Goal: Task Accomplishment & Management: Manage account settings

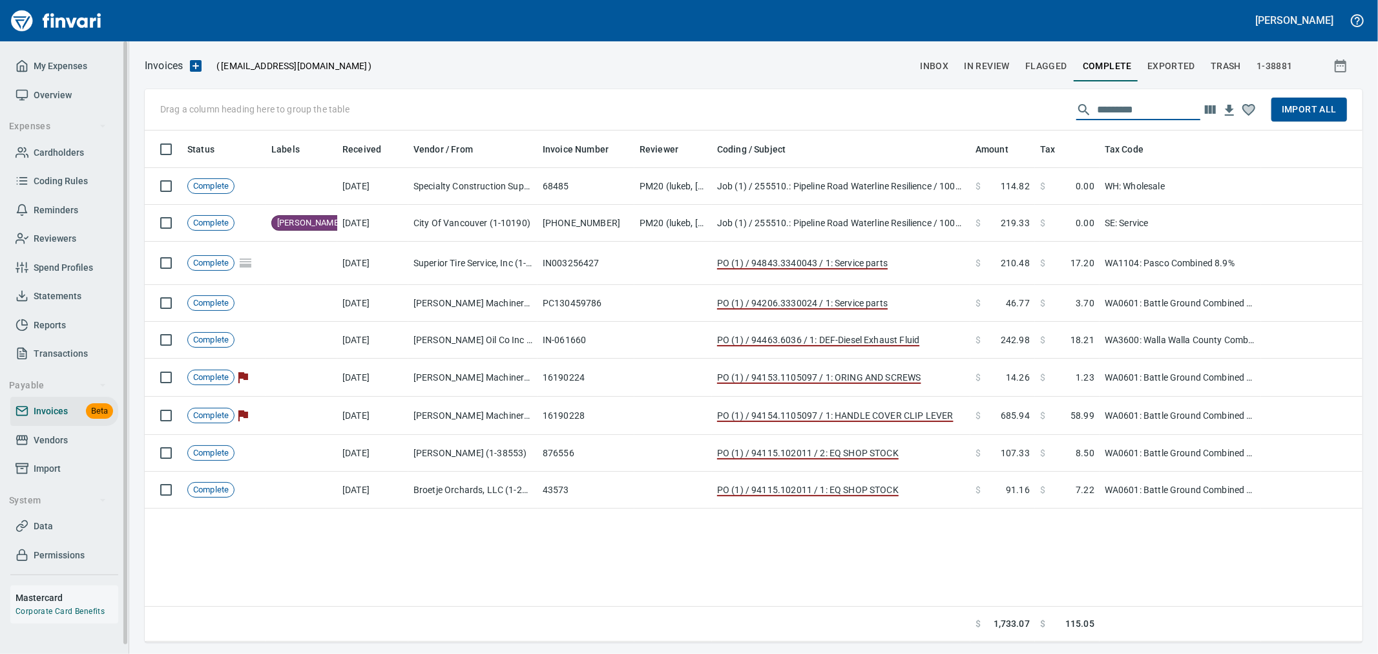
scroll to position [501, 1207]
drag, startPoint x: 52, startPoint y: 468, endPoint x: 112, endPoint y: 470, distance: 60.1
click at [52, 467] on span "Import" at bounding box center [47, 469] width 27 height 16
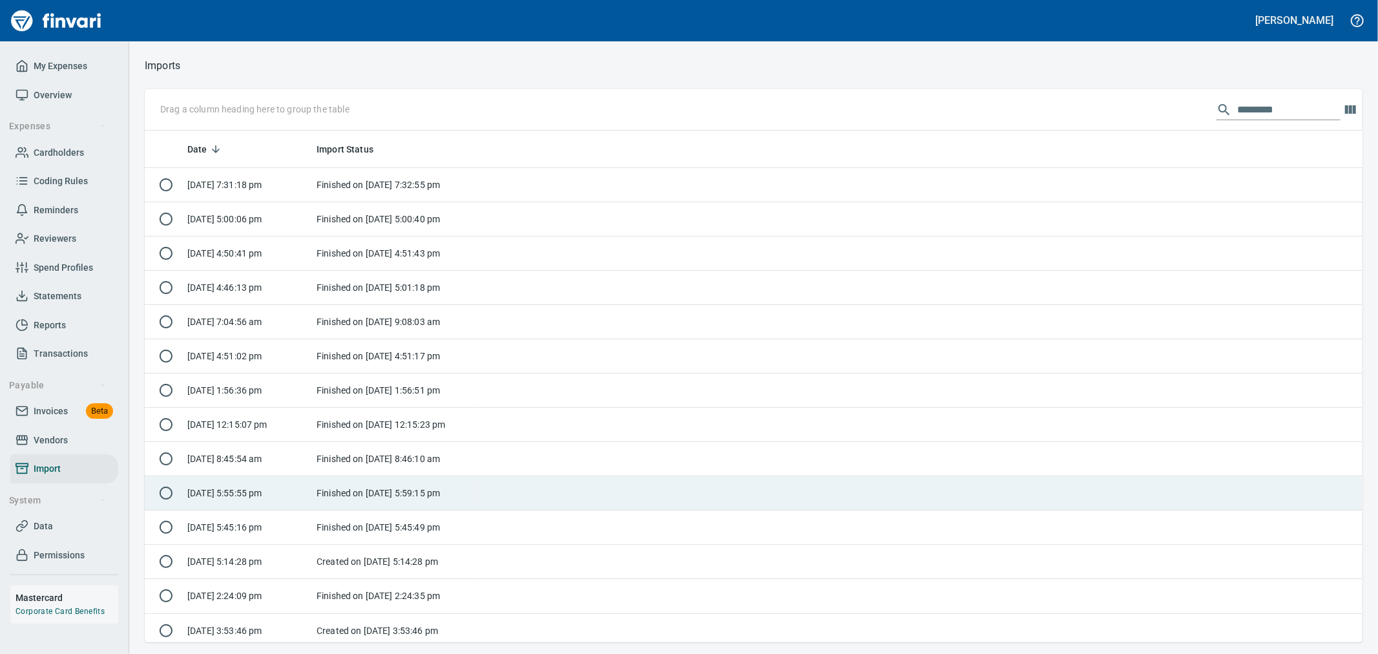
scroll to position [501, 1197]
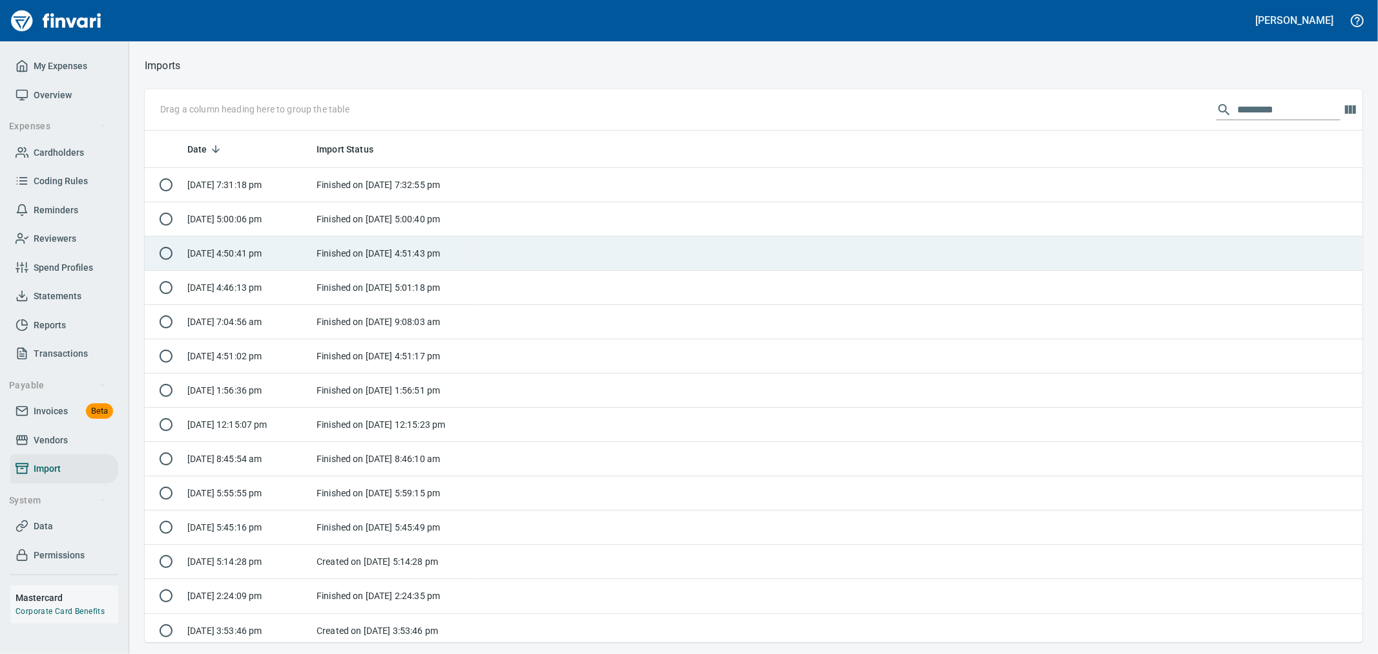
click at [457, 255] on td "Finished on [DATE] 4:51:43 pm" at bounding box center [392, 253] width 162 height 34
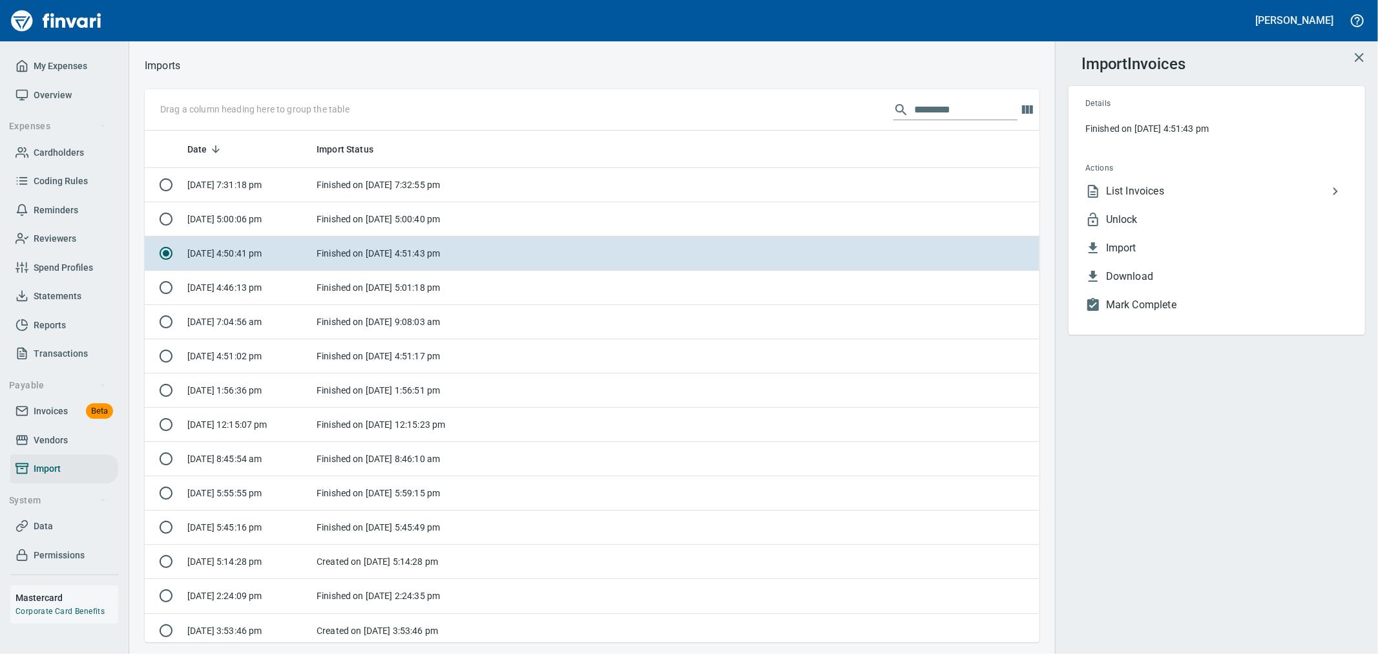
scroll to position [501, 983]
click at [1197, 183] on span "List Invoices" at bounding box center [1217, 191] width 222 height 16
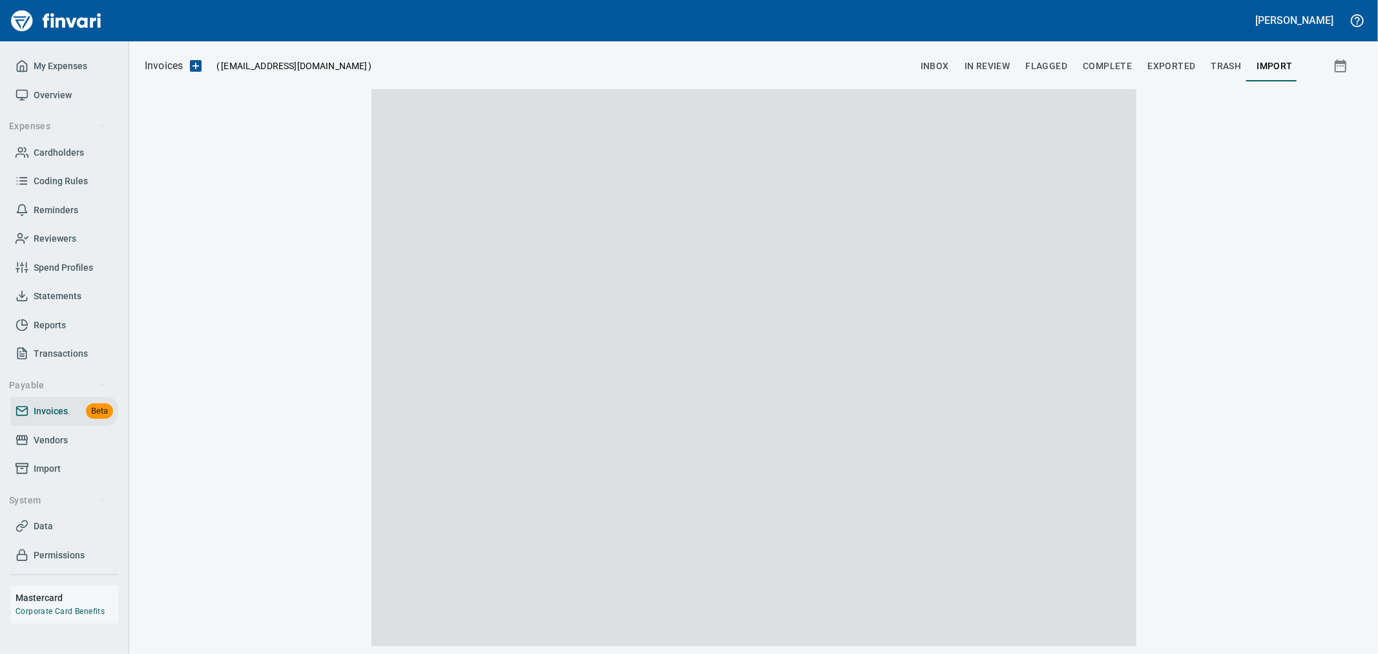
click at [1137, 188] on div at bounding box center [754, 367] width 796 height 557
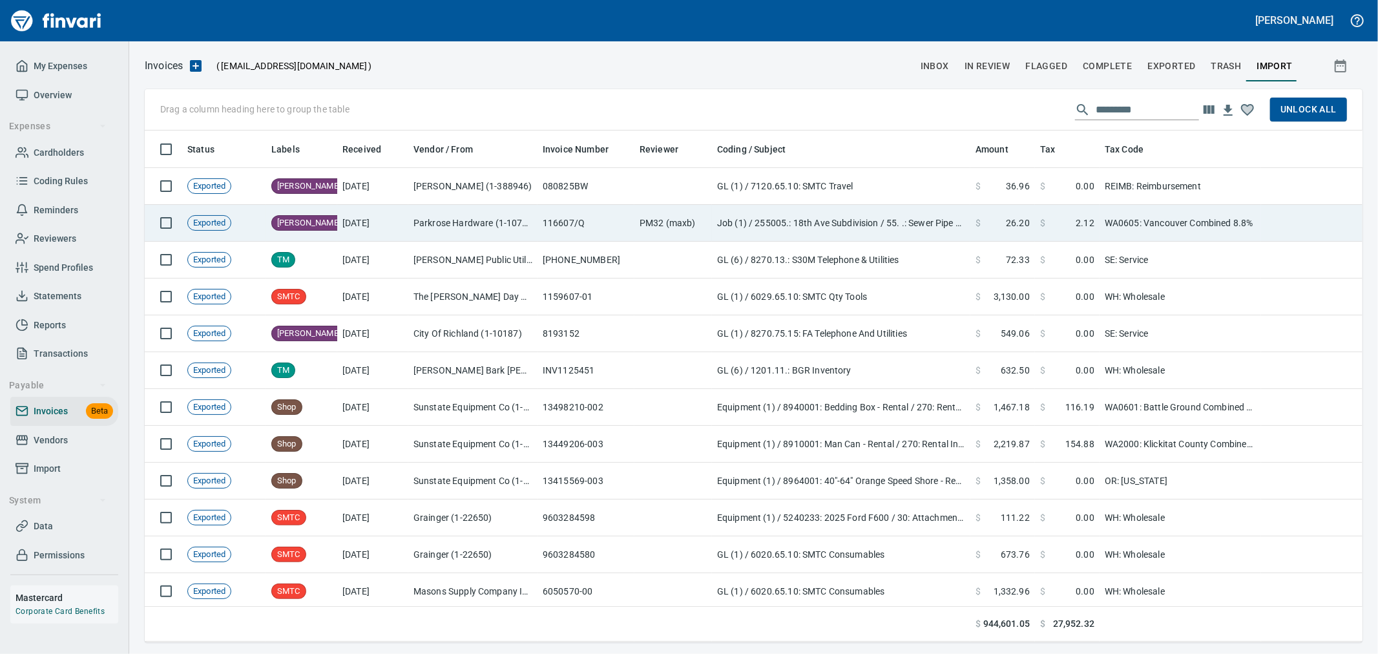
scroll to position [501, 1197]
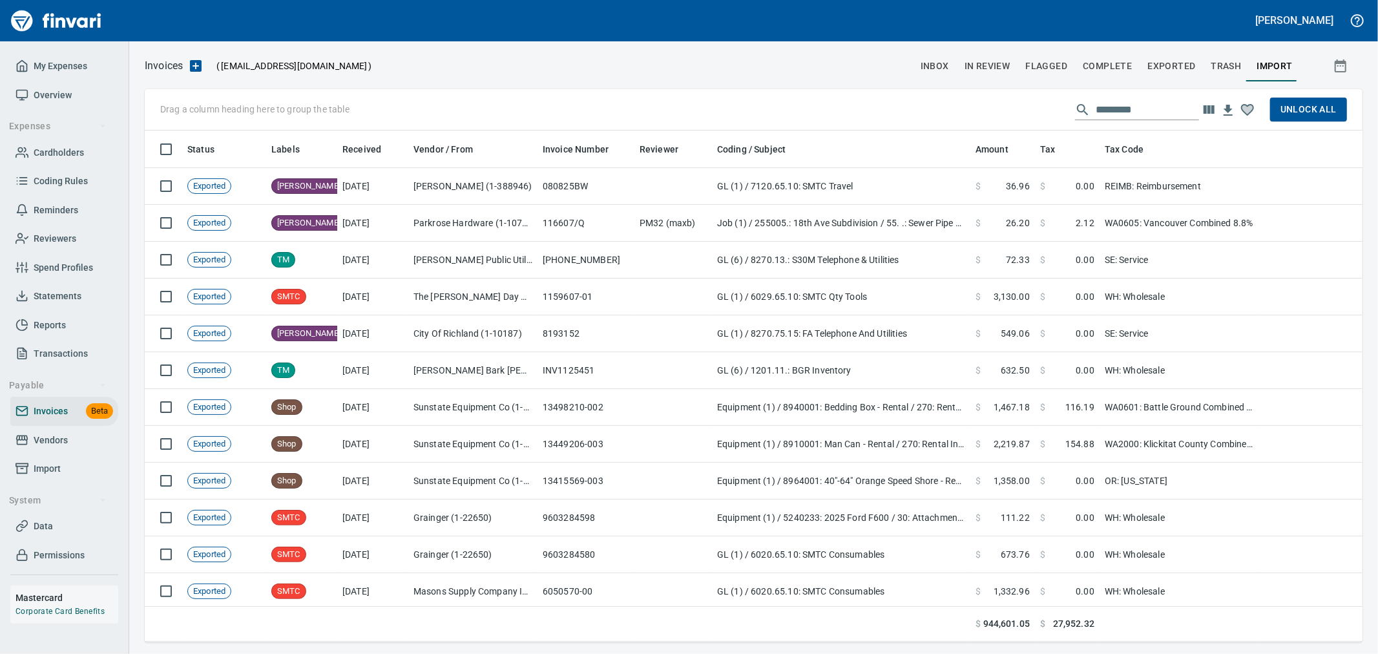
click at [1106, 111] on input "text" at bounding box center [1147, 109] width 103 height 21
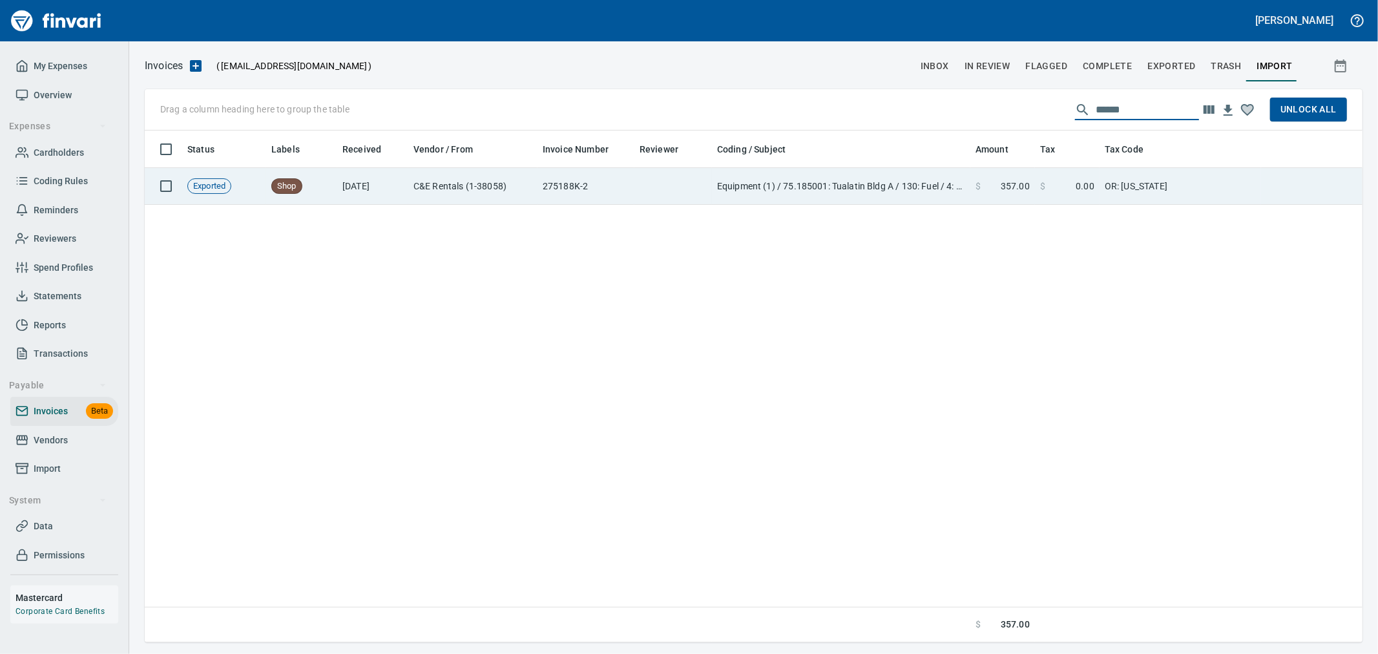
type input "******"
click at [798, 199] on td "Equipment (1) / 75.185001: Tualatin Bldg A / 130: Fuel / 4: Fuel" at bounding box center [841, 186] width 258 height 37
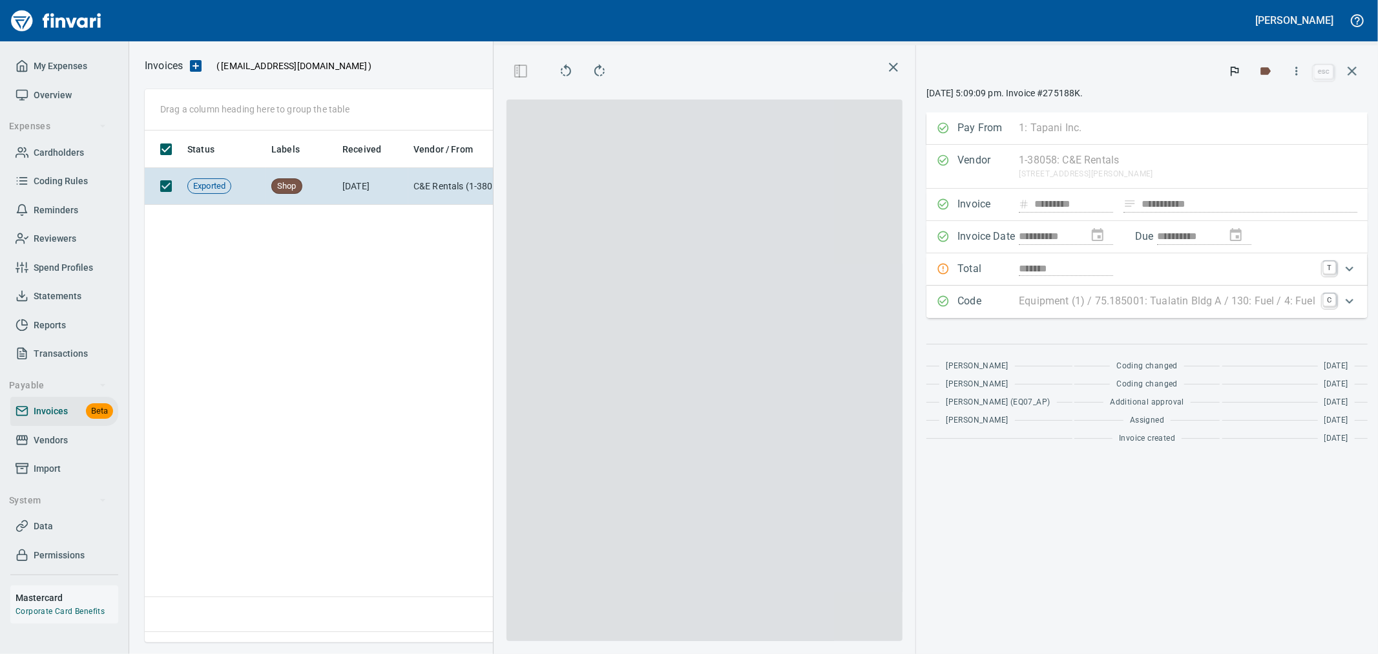
scroll to position [490, 884]
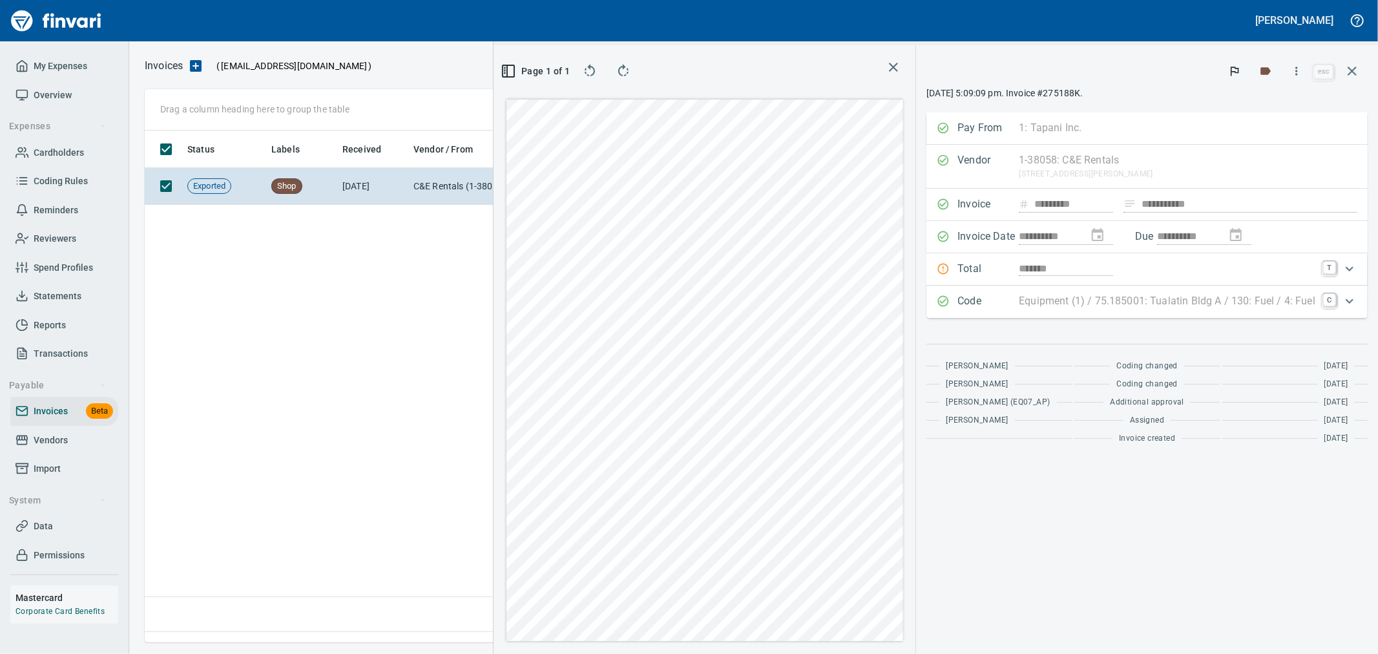
click at [1160, 266] on div "*******" at bounding box center [1167, 268] width 297 height 15
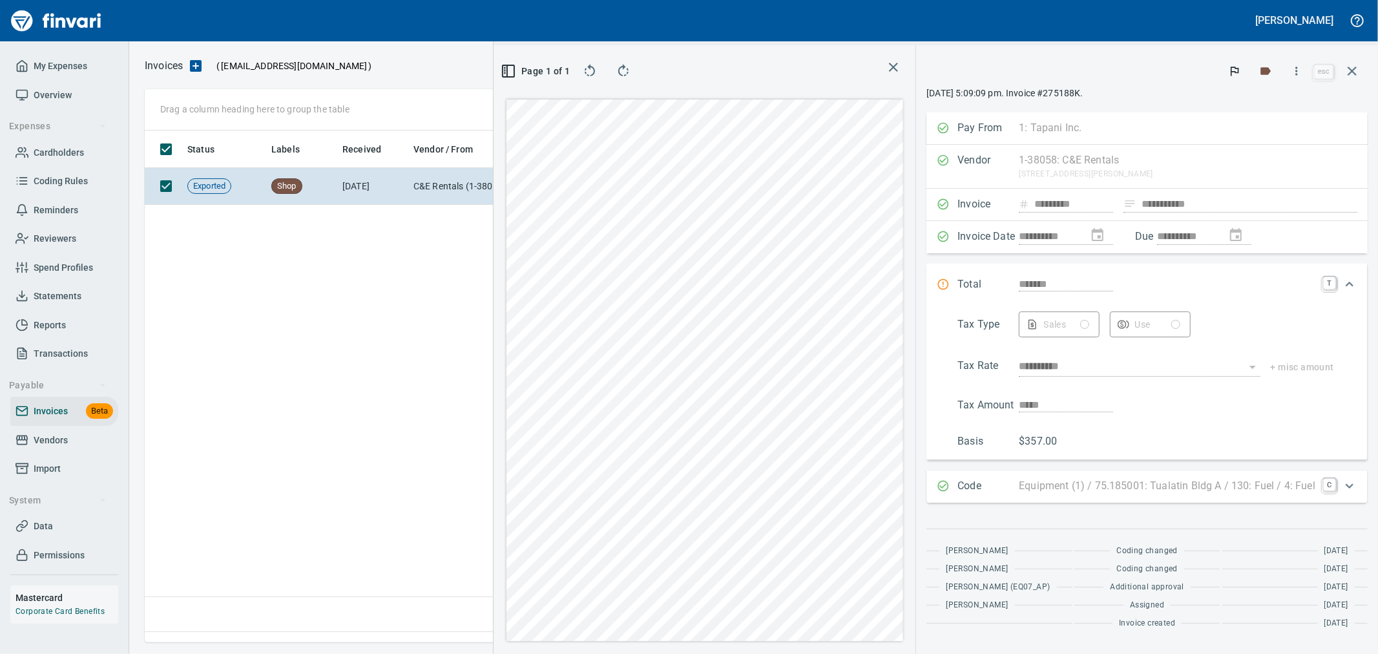
click at [1062, 324] on div "Sales Use" at bounding box center [1176, 324] width 315 height 26
click at [1081, 332] on div "Sales Use" at bounding box center [1176, 324] width 315 height 26
click at [1355, 69] on icon "button" at bounding box center [1352, 71] width 16 height 16
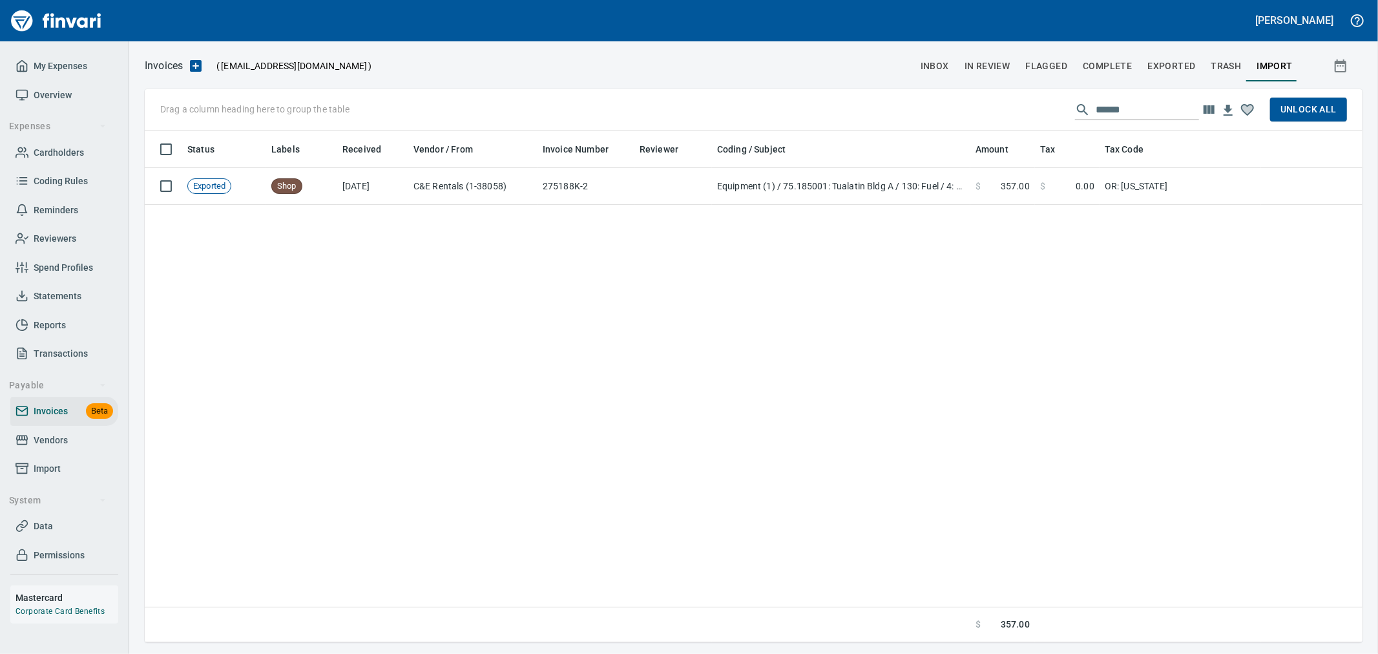
scroll to position [501, 1207]
drag, startPoint x: 1113, startPoint y: 107, endPoint x: 1042, endPoint y: 112, distance: 71.3
click at [1042, 112] on div "Drag a column heading here to group the table ****** Unlock All" at bounding box center [754, 109] width 1218 height 41
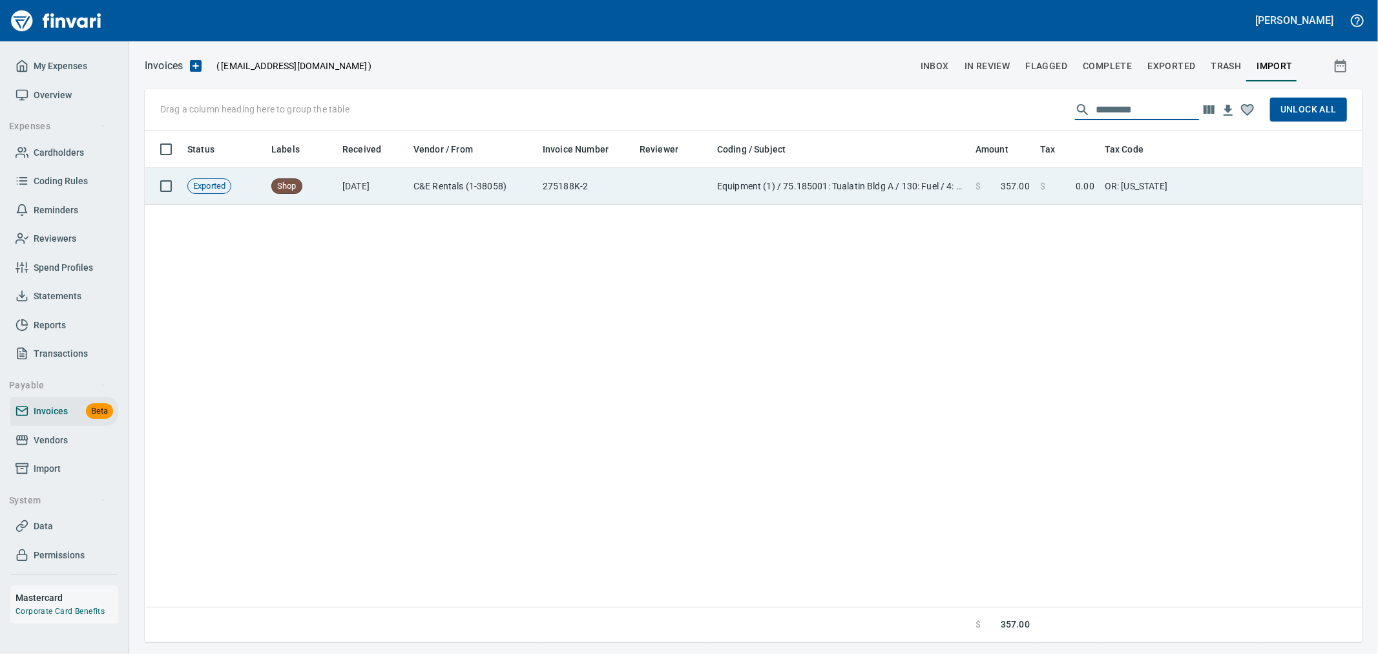
scroll to position [501, 1197]
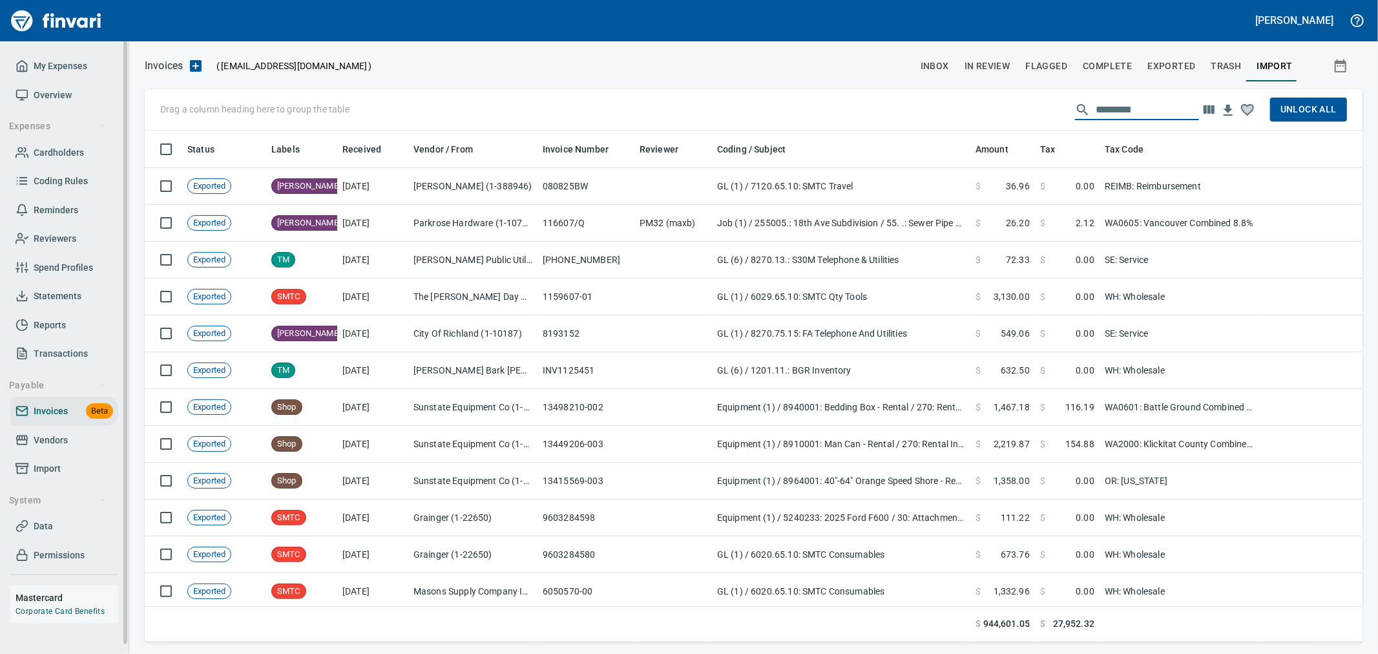
click at [56, 467] on span "Import" at bounding box center [47, 469] width 27 height 16
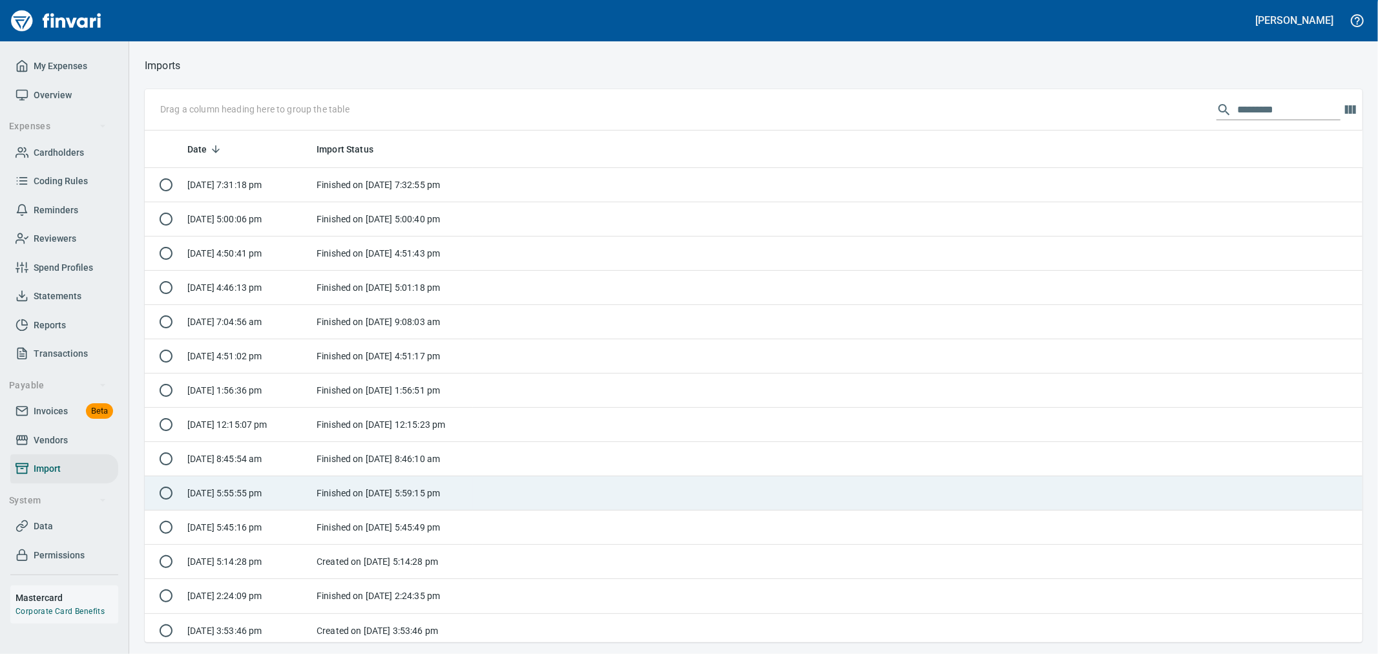
scroll to position [501, 1197]
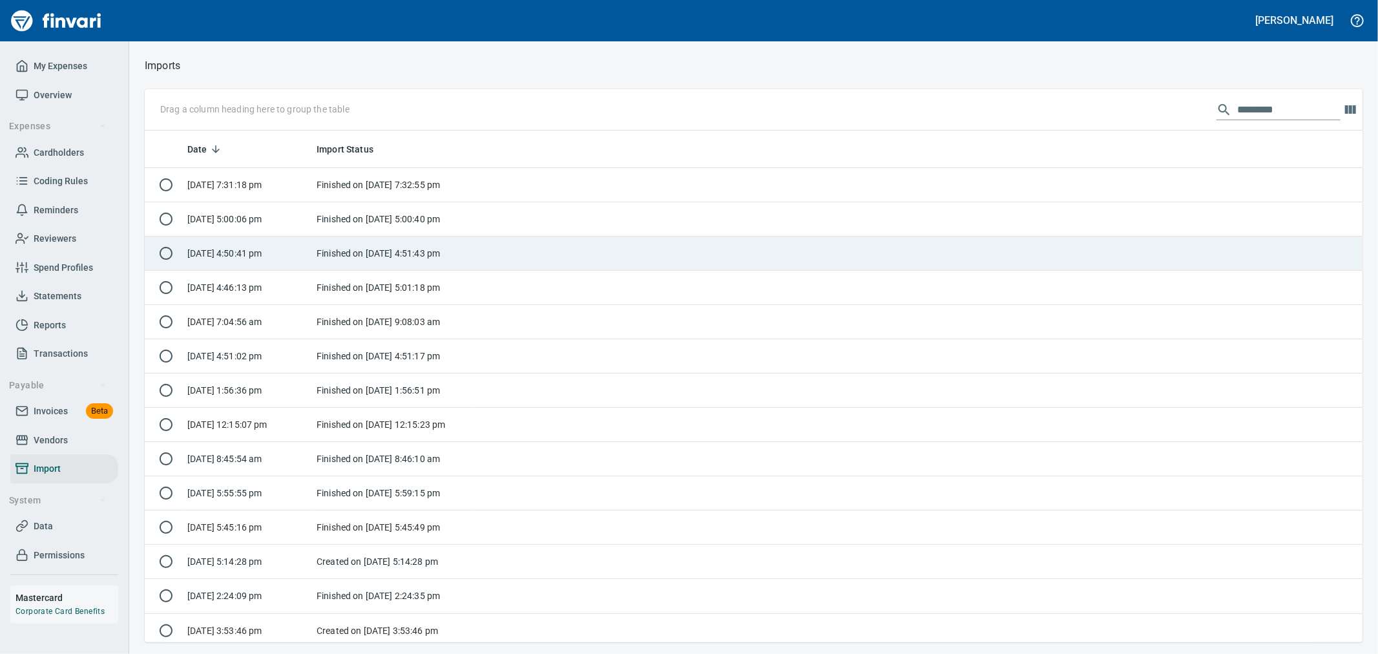
click at [304, 253] on td "[DATE] 4:50:41 pm" at bounding box center [246, 253] width 129 height 34
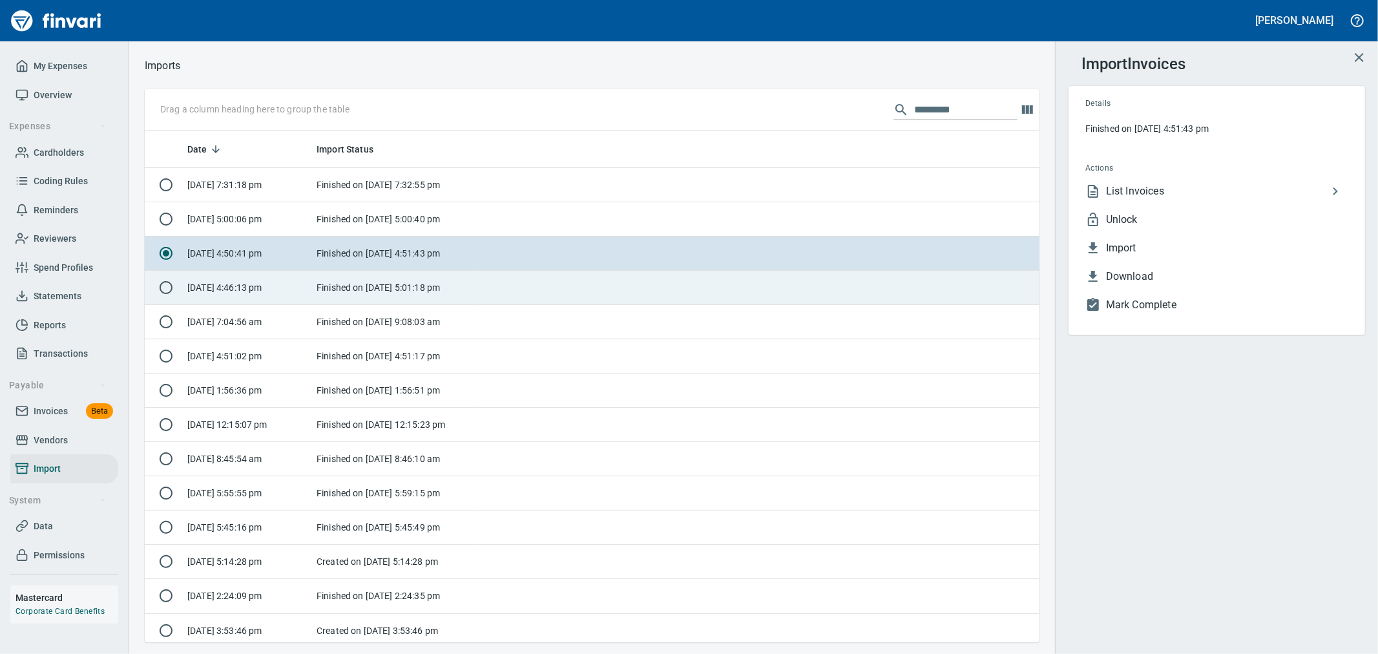
scroll to position [501, 873]
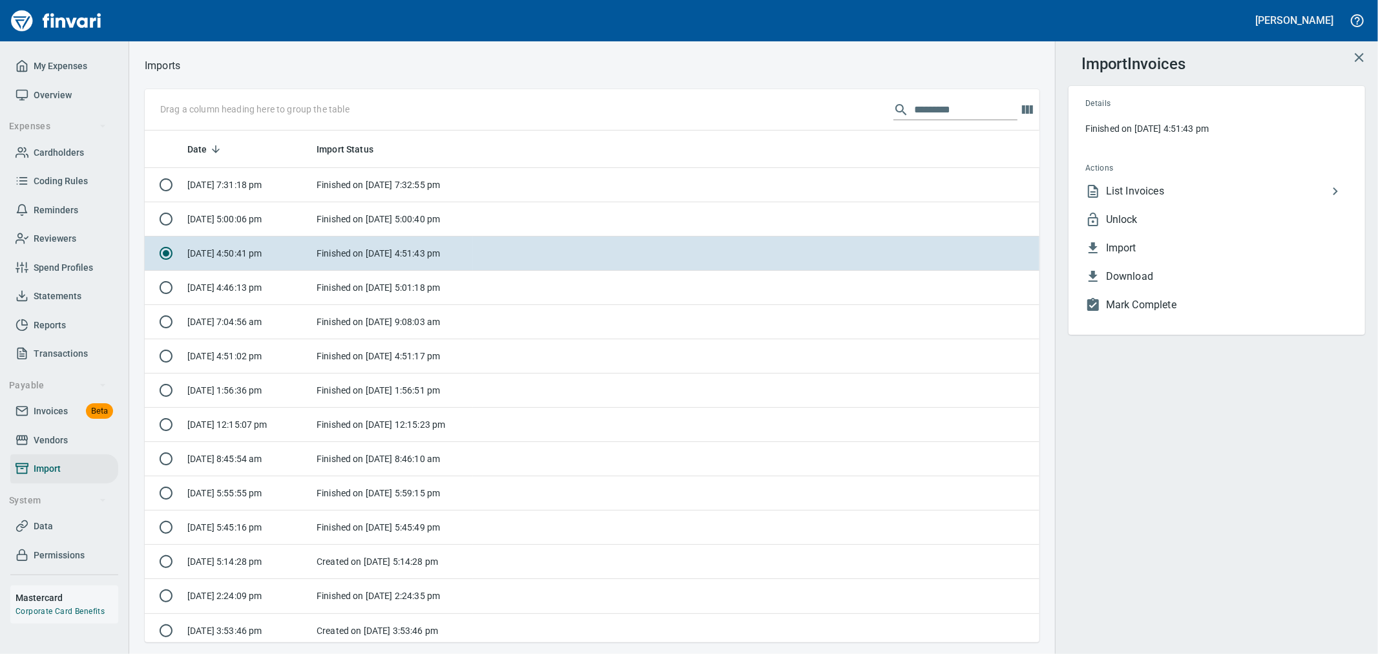
click at [1133, 226] on span "Unlock" at bounding box center [1227, 220] width 242 height 16
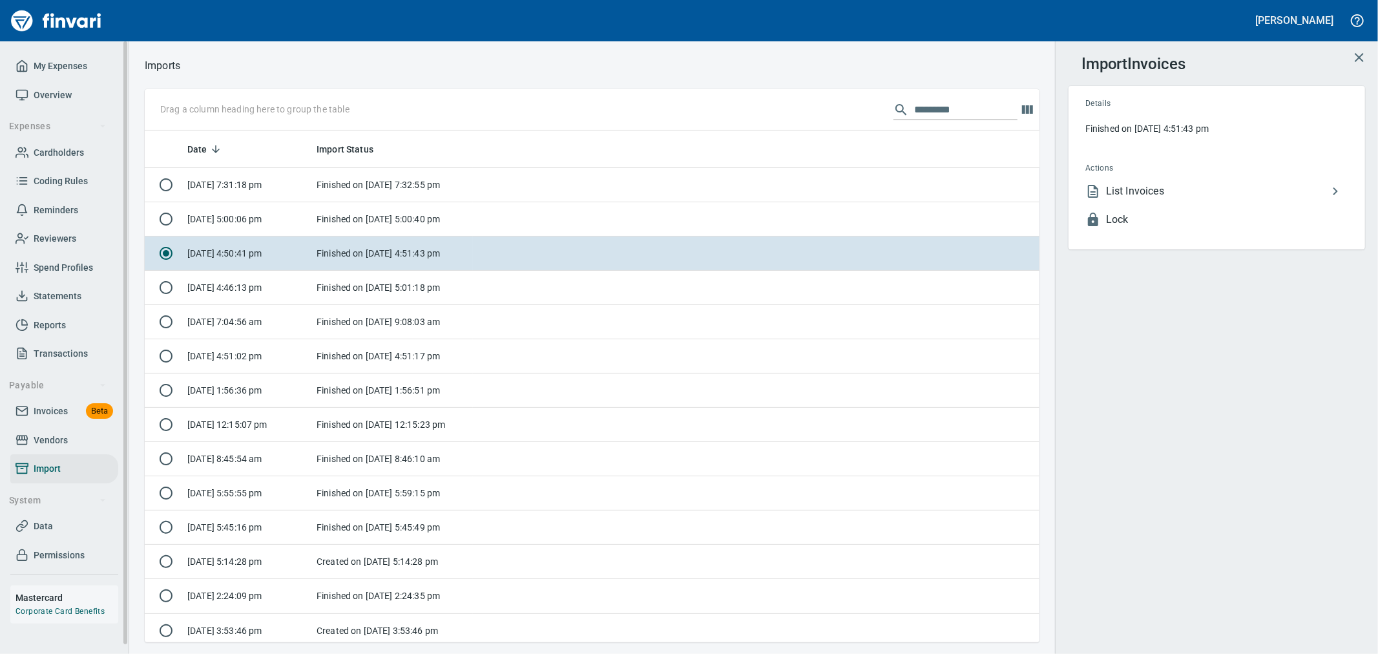
click at [59, 415] on span "Invoices" at bounding box center [51, 411] width 34 height 16
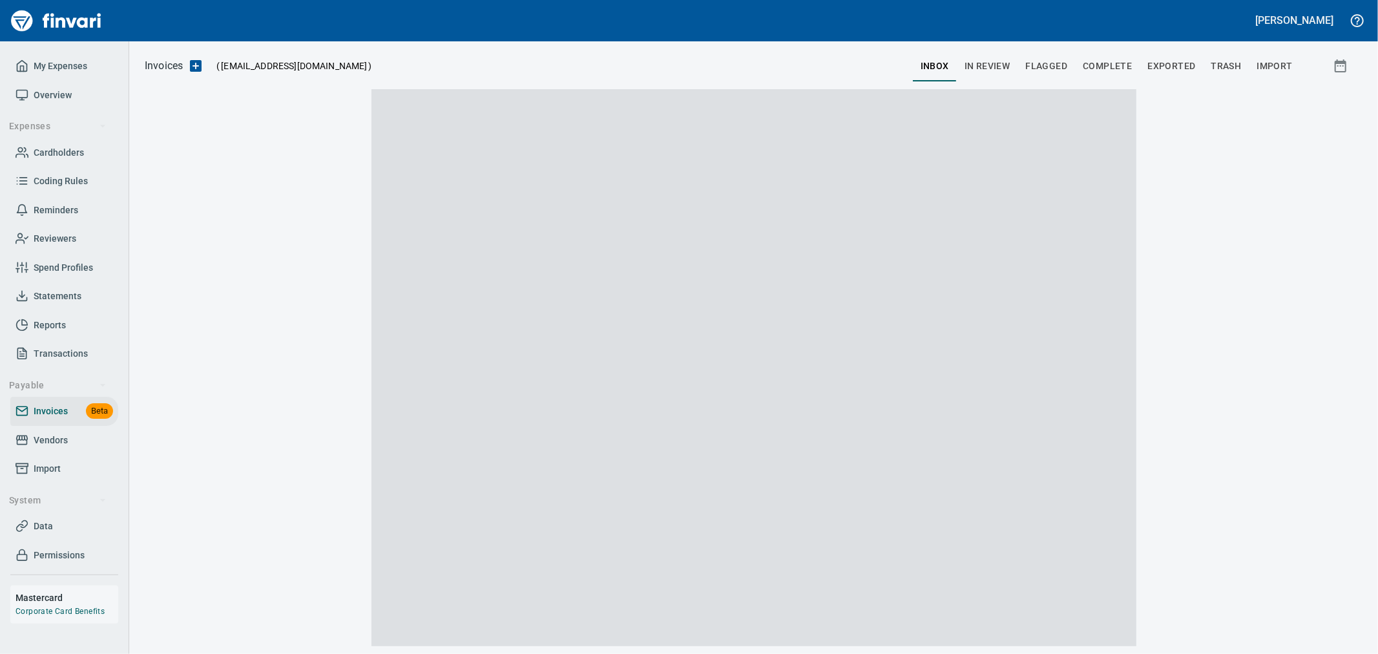
click at [1102, 68] on span "Complete" at bounding box center [1107, 66] width 49 height 16
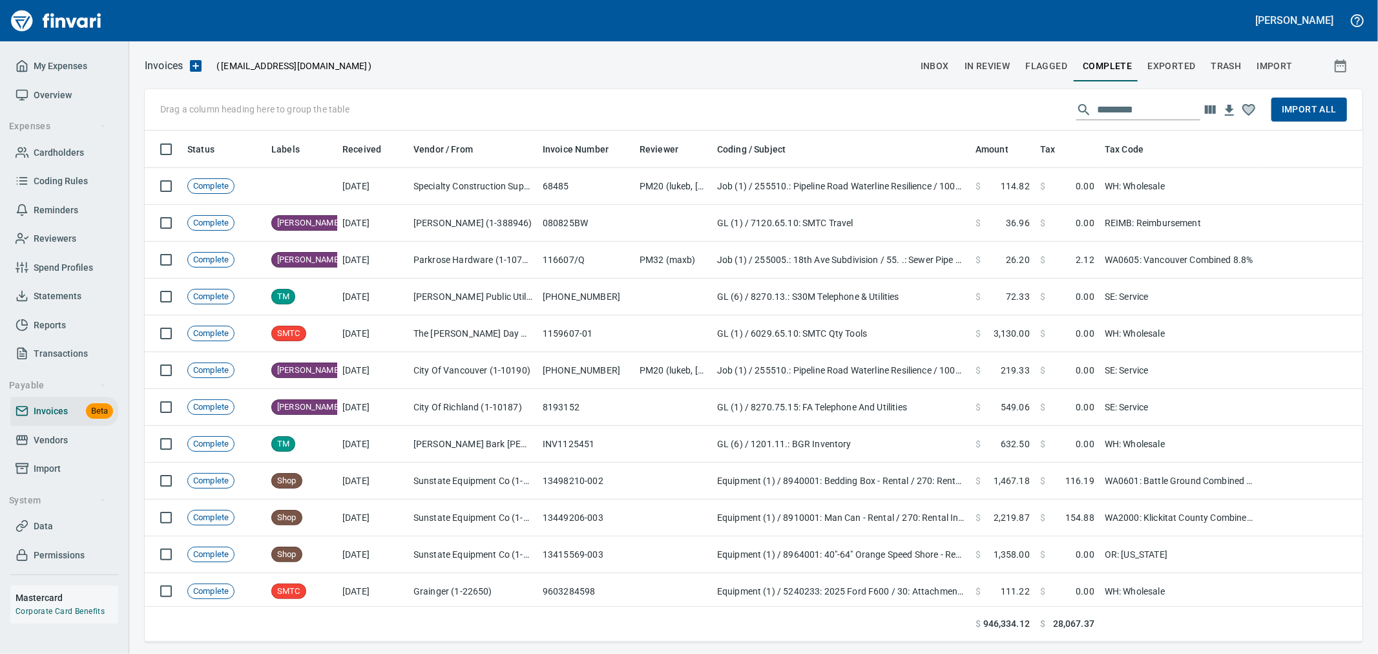
scroll to position [501, 1197]
click at [1152, 114] on input "text" at bounding box center [1148, 109] width 103 height 21
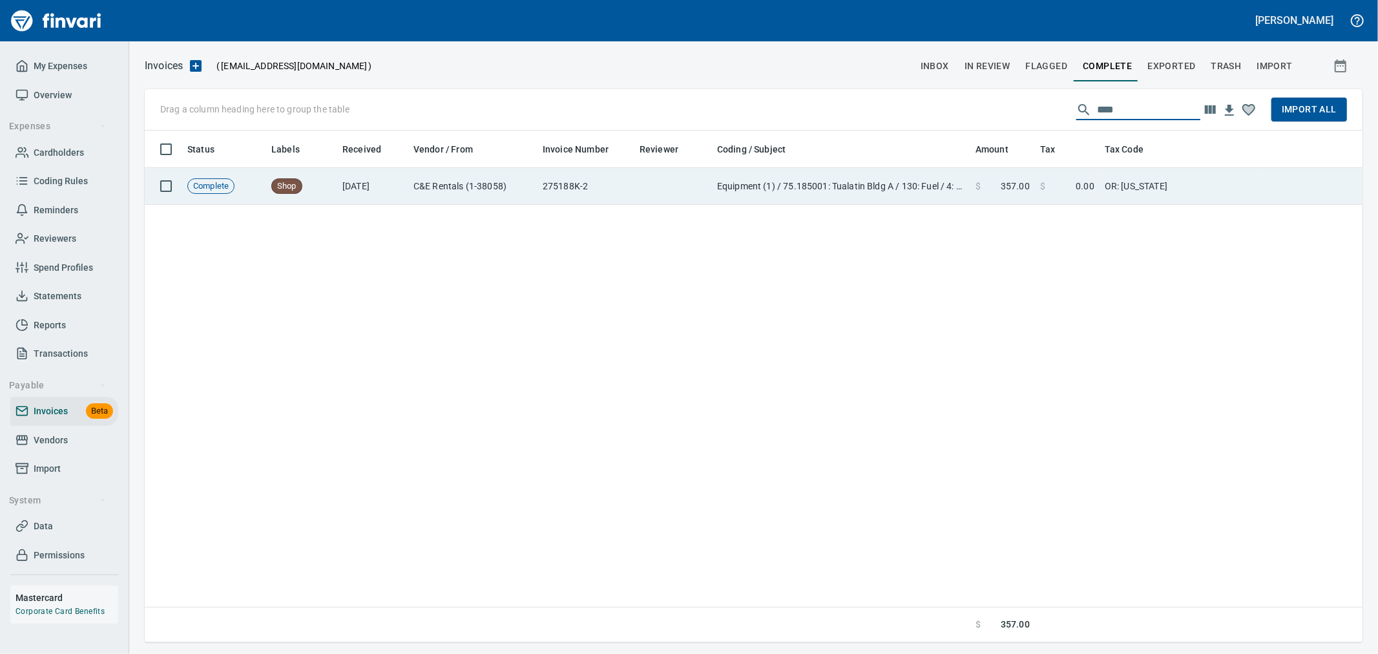
type input "****"
click at [1178, 185] on td "OR: [US_STATE]" at bounding box center [1181, 186] width 162 height 37
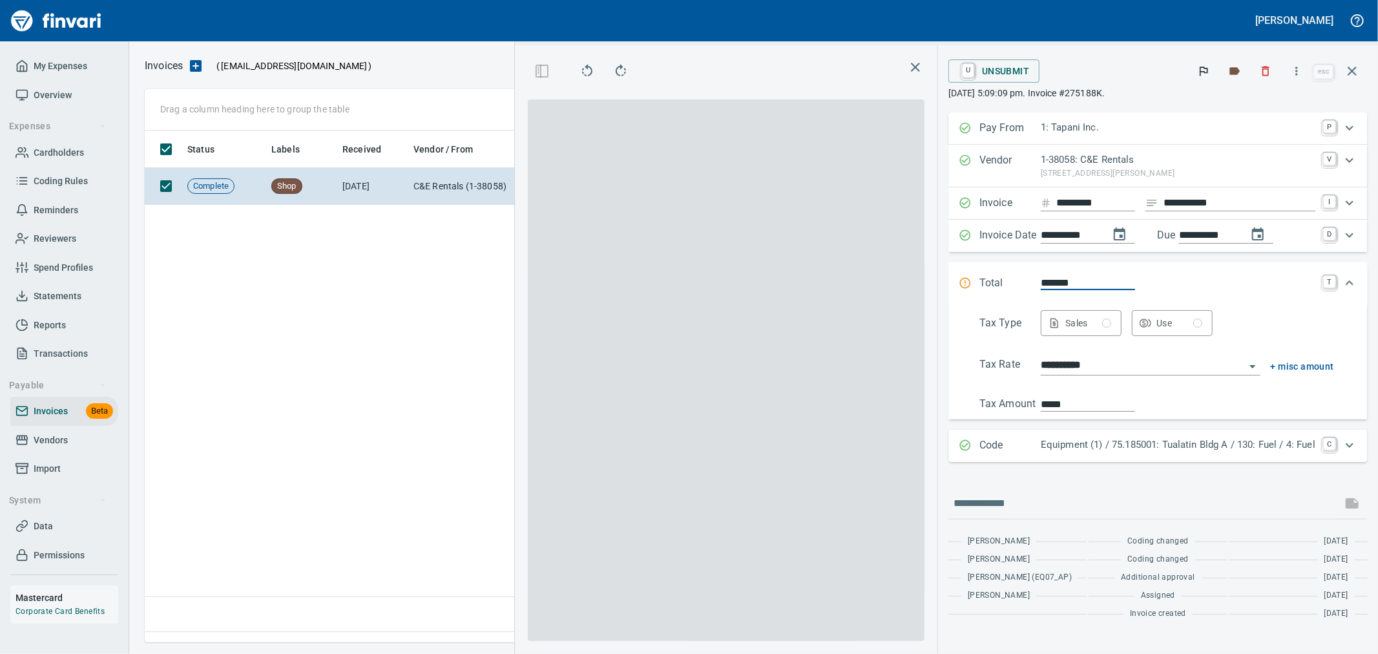
scroll to position [490, 884]
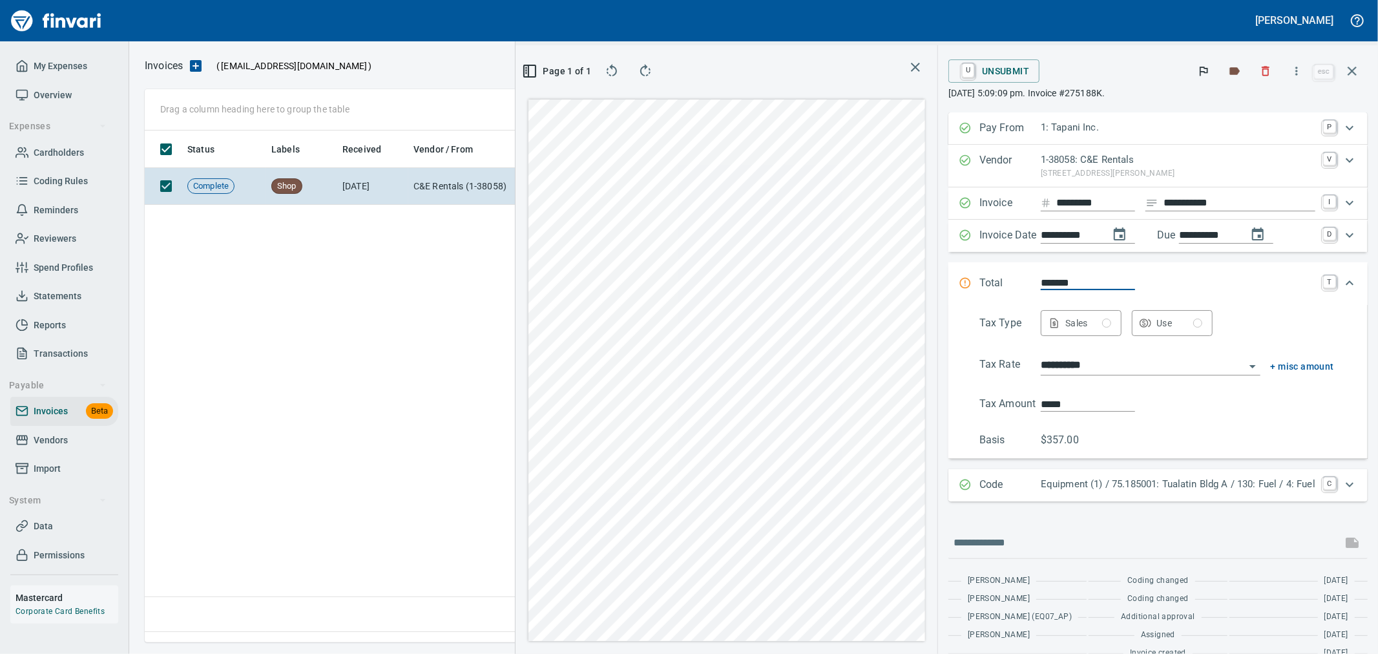
click at [1090, 330] on div "Sales" at bounding box center [1088, 323] width 46 height 16
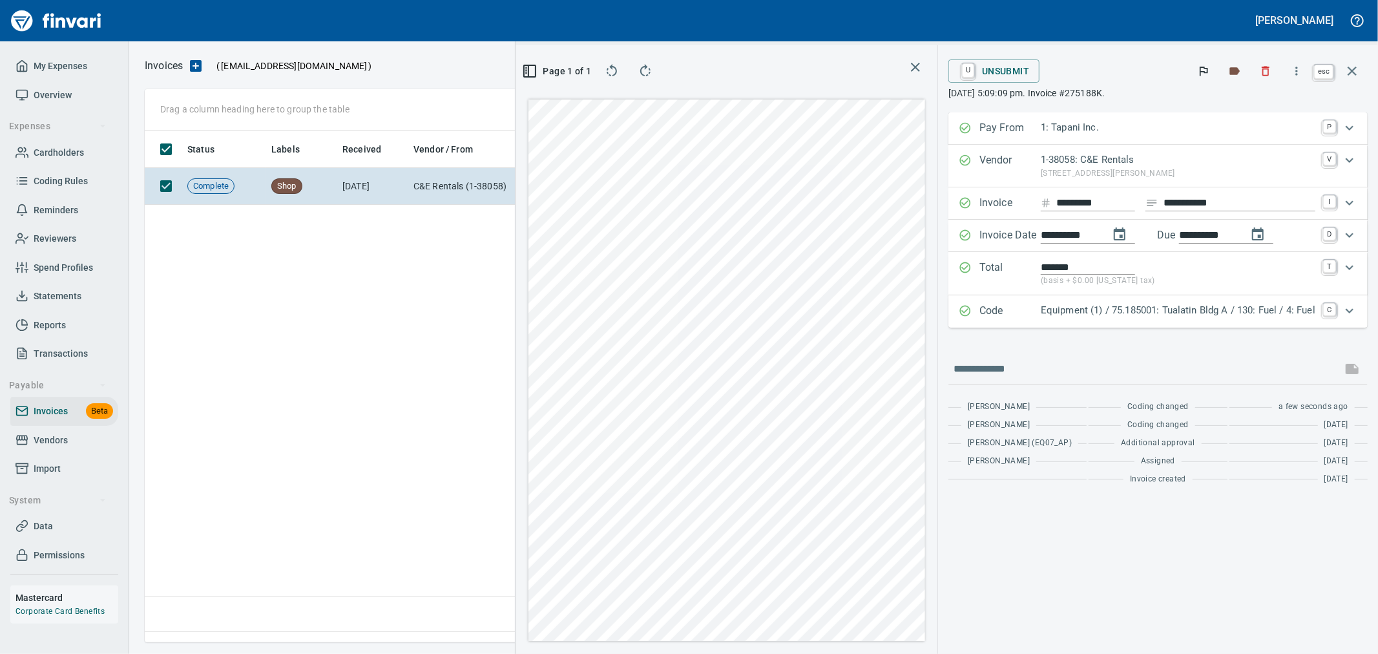
click at [1353, 65] on icon "button" at bounding box center [1352, 71] width 16 height 16
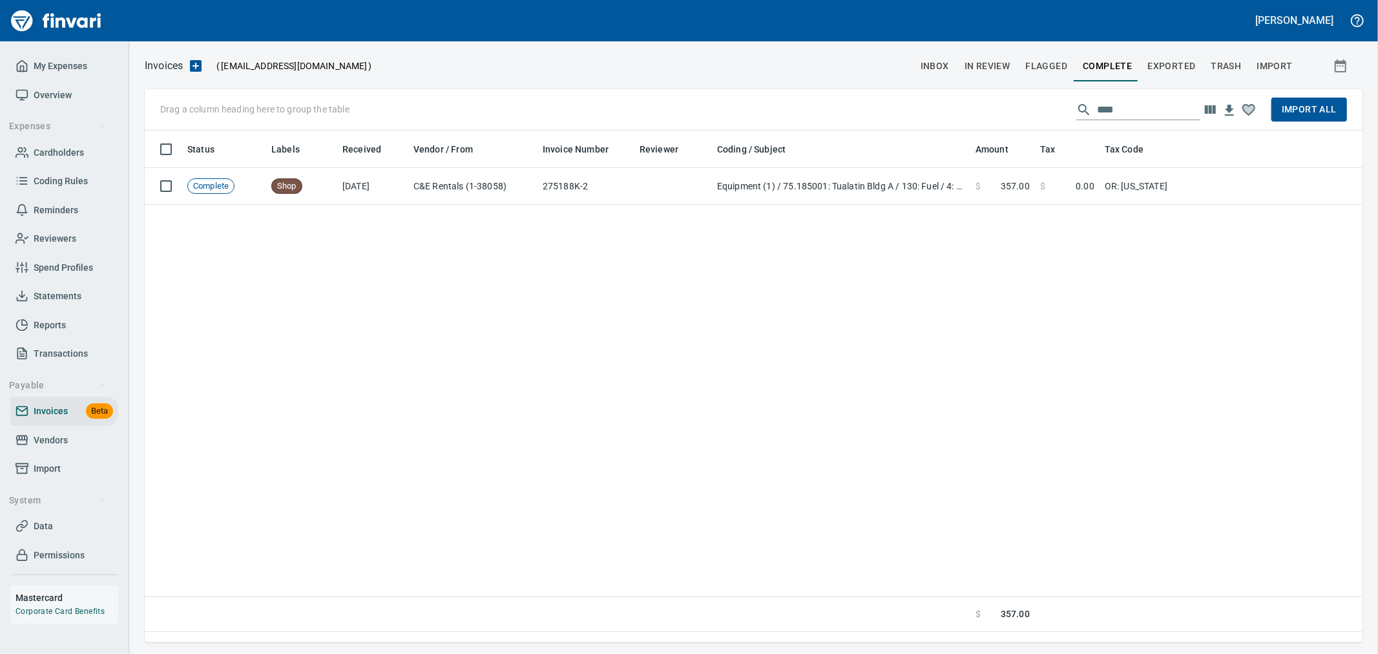
scroll to position [1, 1]
drag, startPoint x: 954, startPoint y: 97, endPoint x: 921, endPoint y: 96, distance: 32.3
click at [921, 96] on div "Drag a column heading here to group the table **** Import All" at bounding box center [754, 109] width 1218 height 41
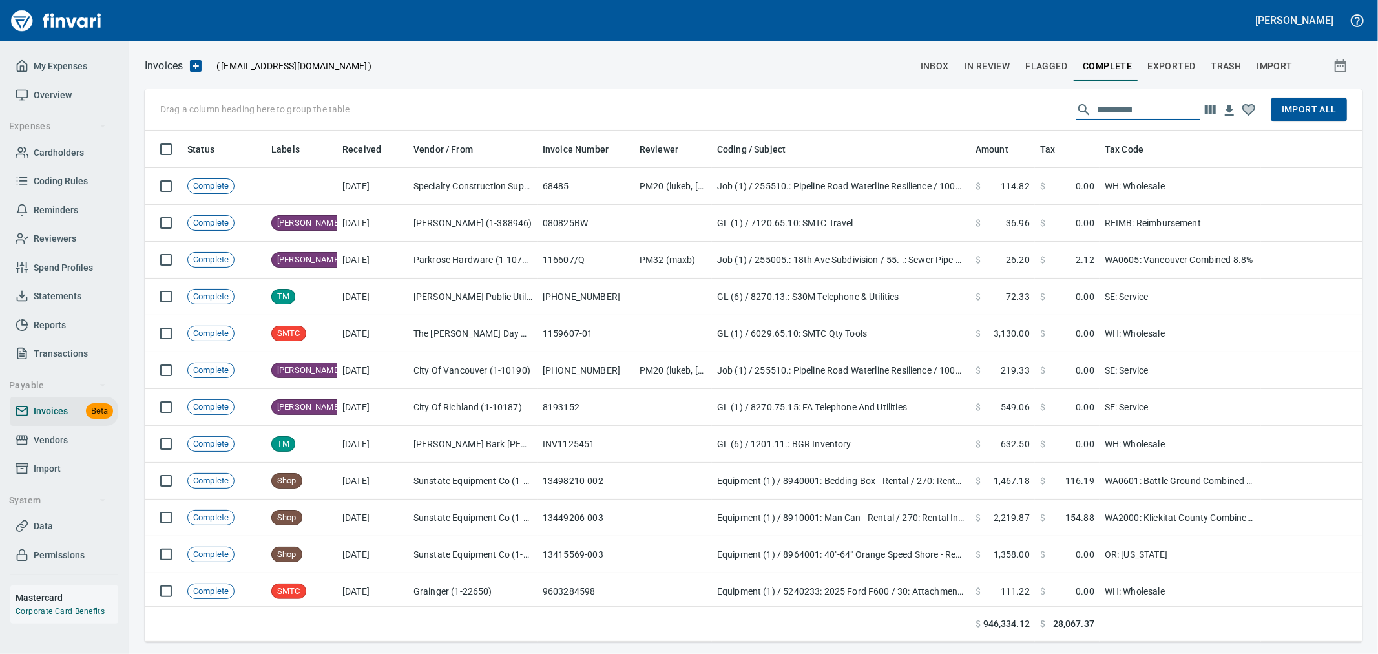
scroll to position [501, 1197]
click at [1321, 114] on span "Import All" at bounding box center [1309, 109] width 55 height 16
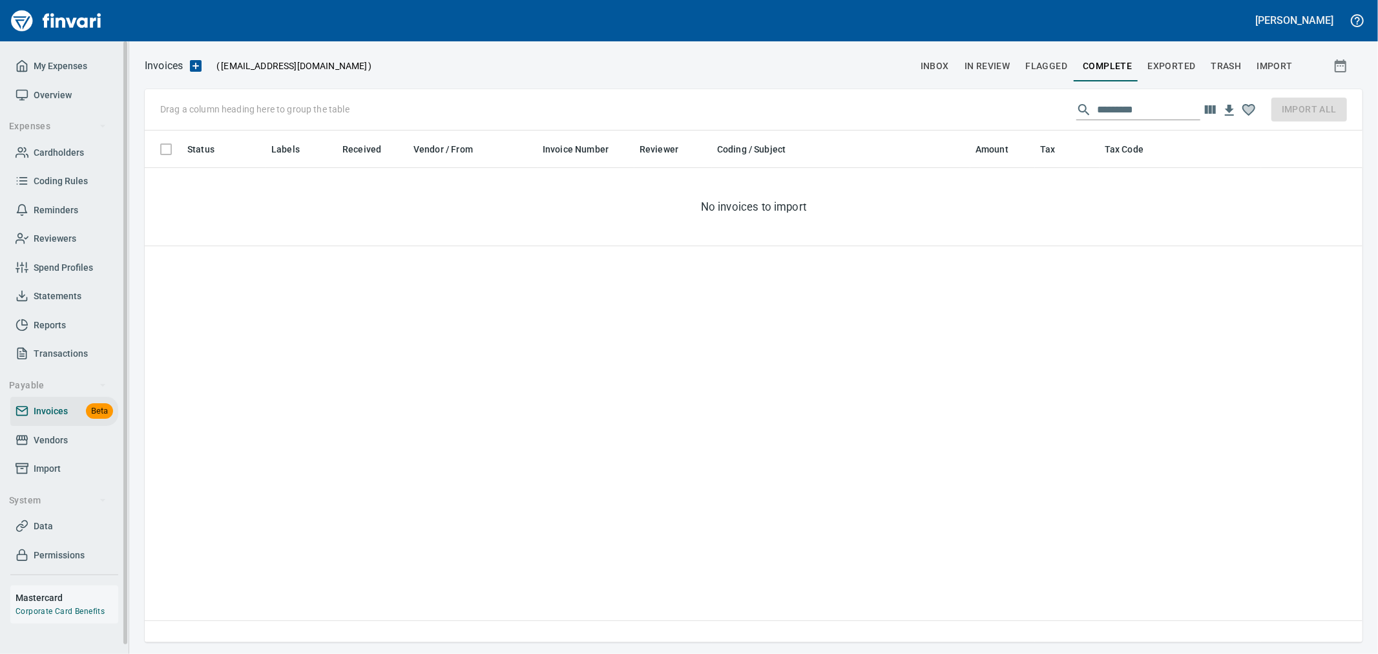
click at [50, 463] on span "Import" at bounding box center [47, 469] width 27 height 16
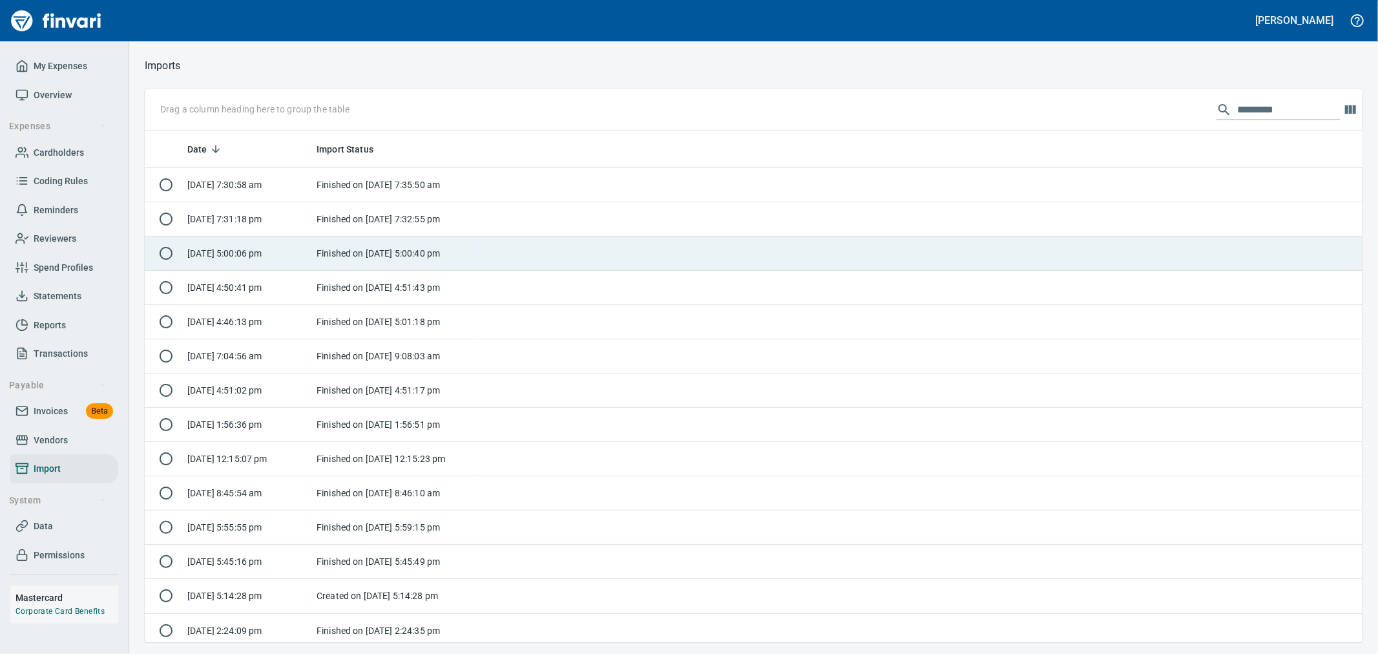
scroll to position [501, 1197]
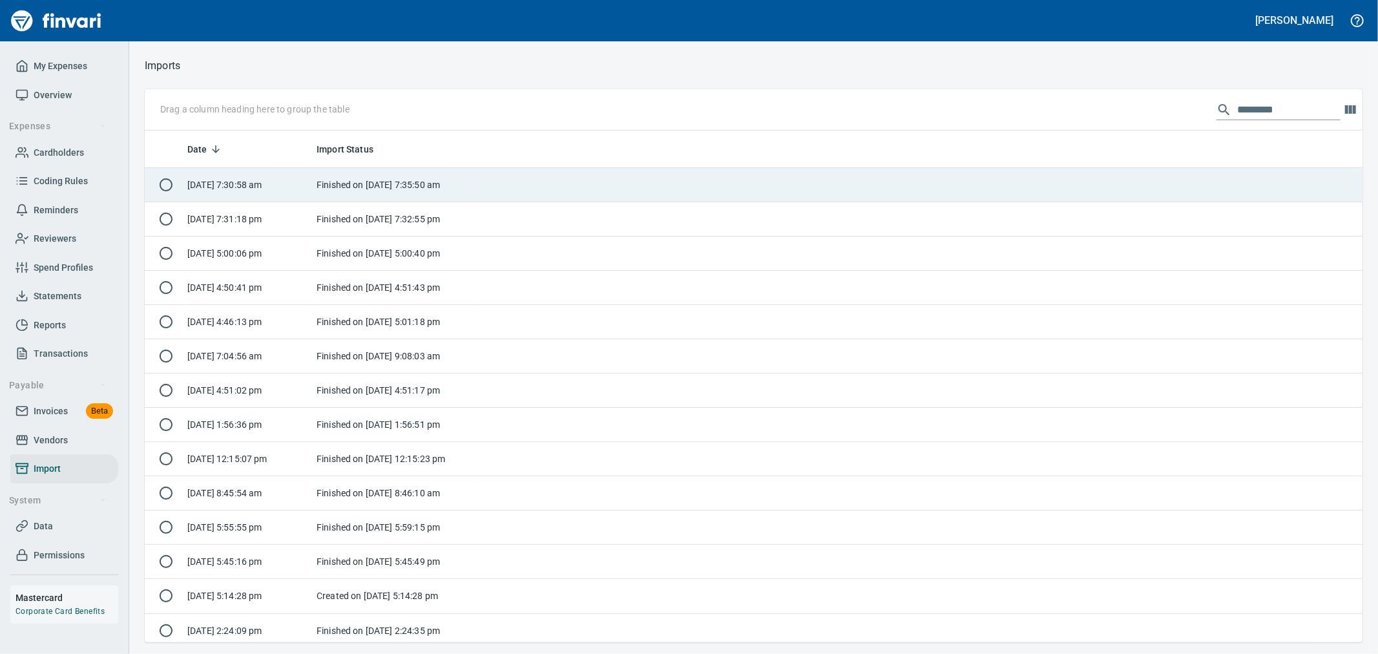
click at [396, 191] on td "Finished on [DATE] 7:35:50 am" at bounding box center [392, 185] width 162 height 34
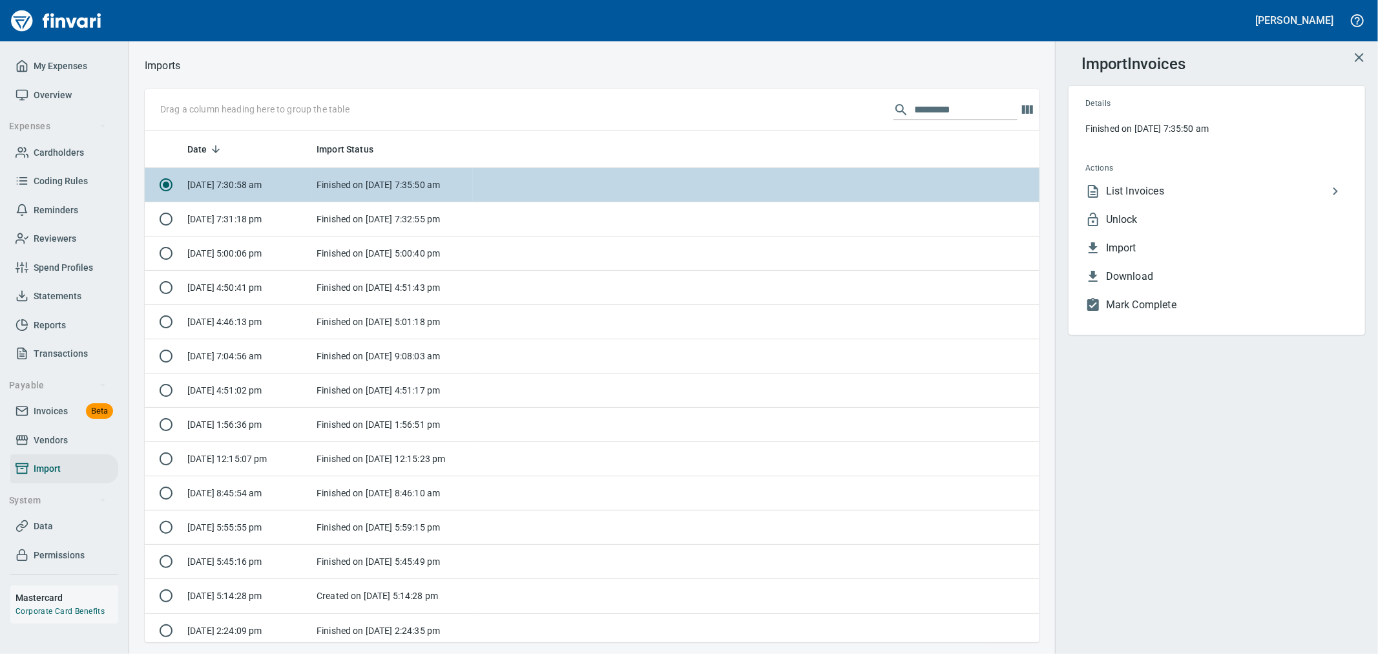
scroll to position [501, 873]
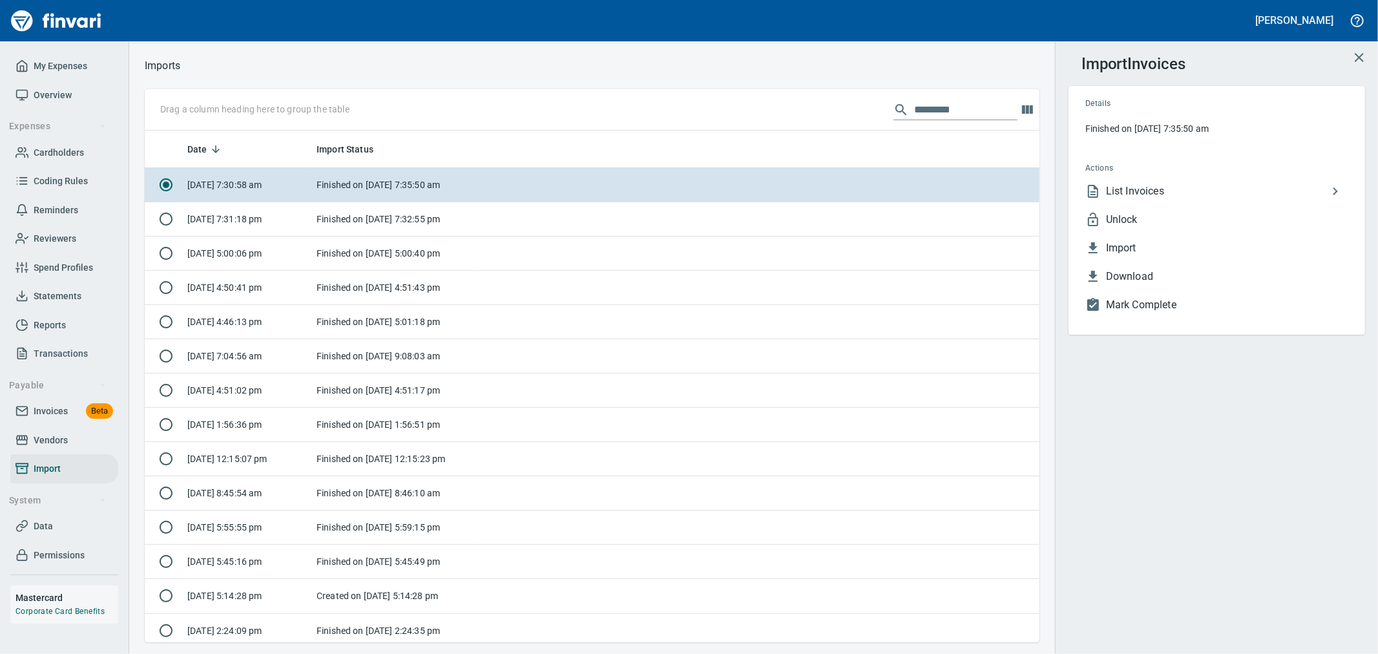
click at [1132, 218] on span "Unlock" at bounding box center [1227, 220] width 242 height 16
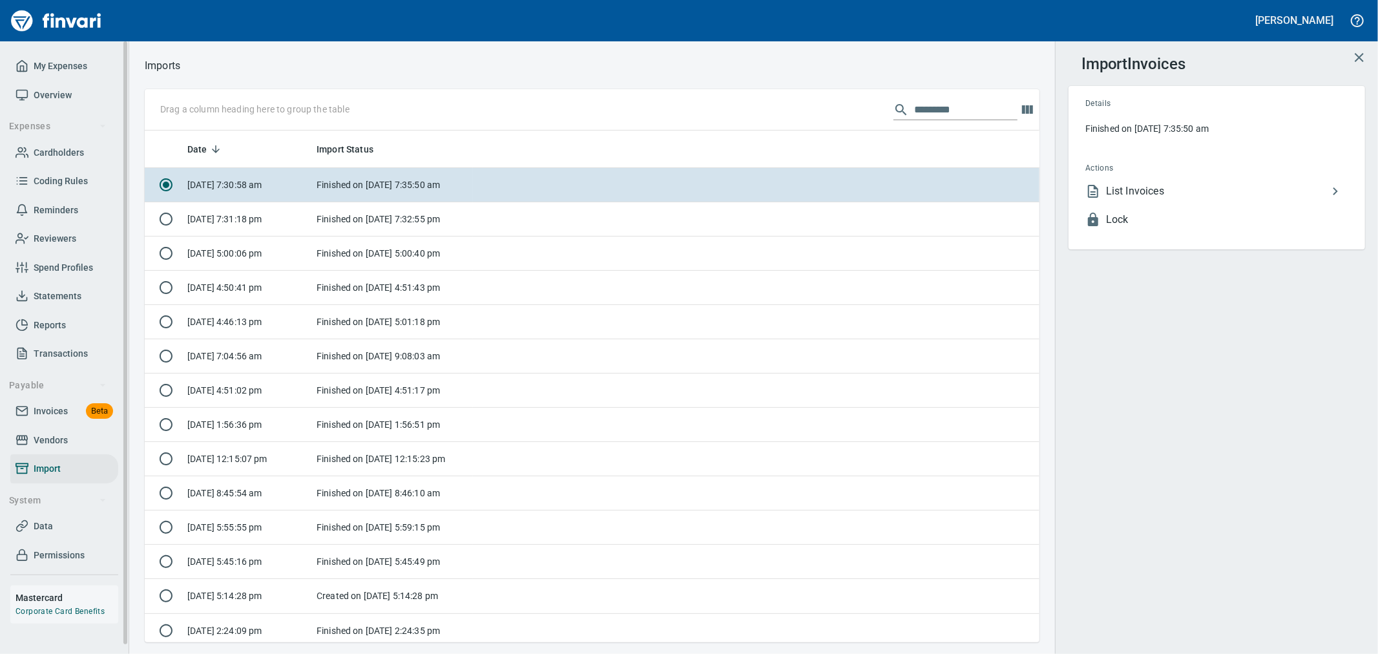
click at [47, 412] on span "Invoices" at bounding box center [51, 411] width 34 height 16
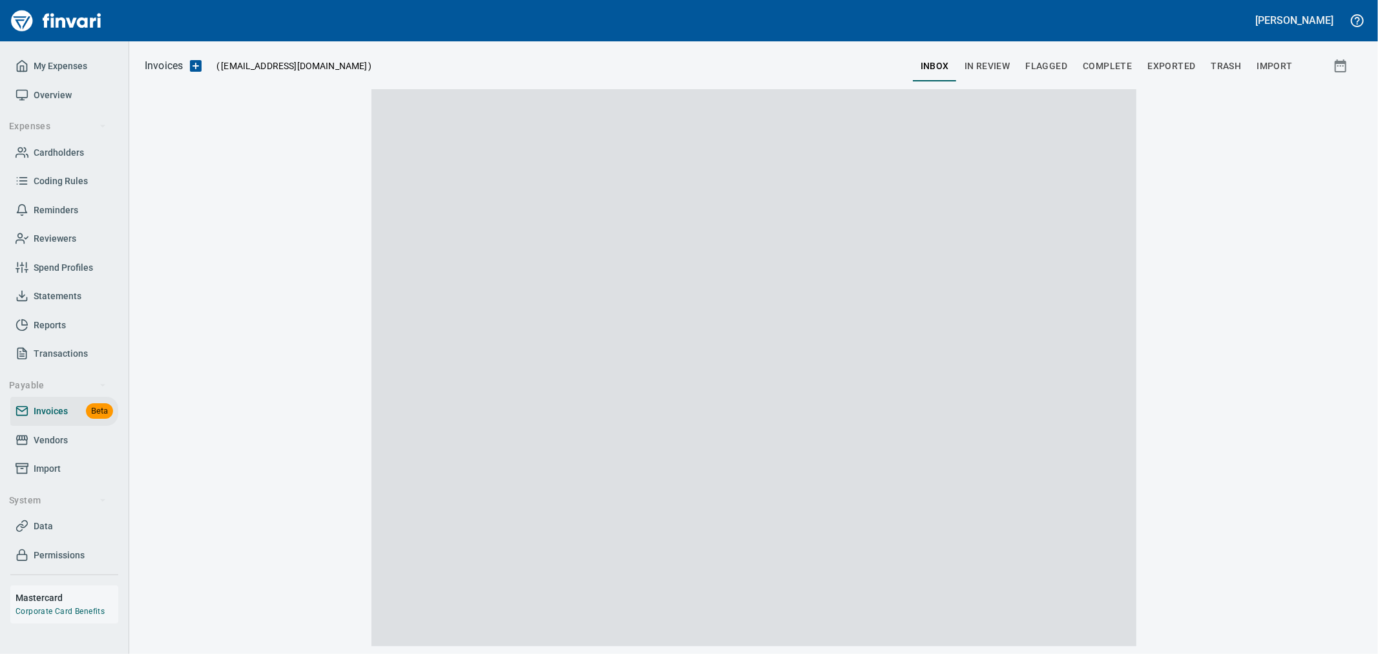
click at [1110, 65] on span "Complete" at bounding box center [1107, 66] width 49 height 16
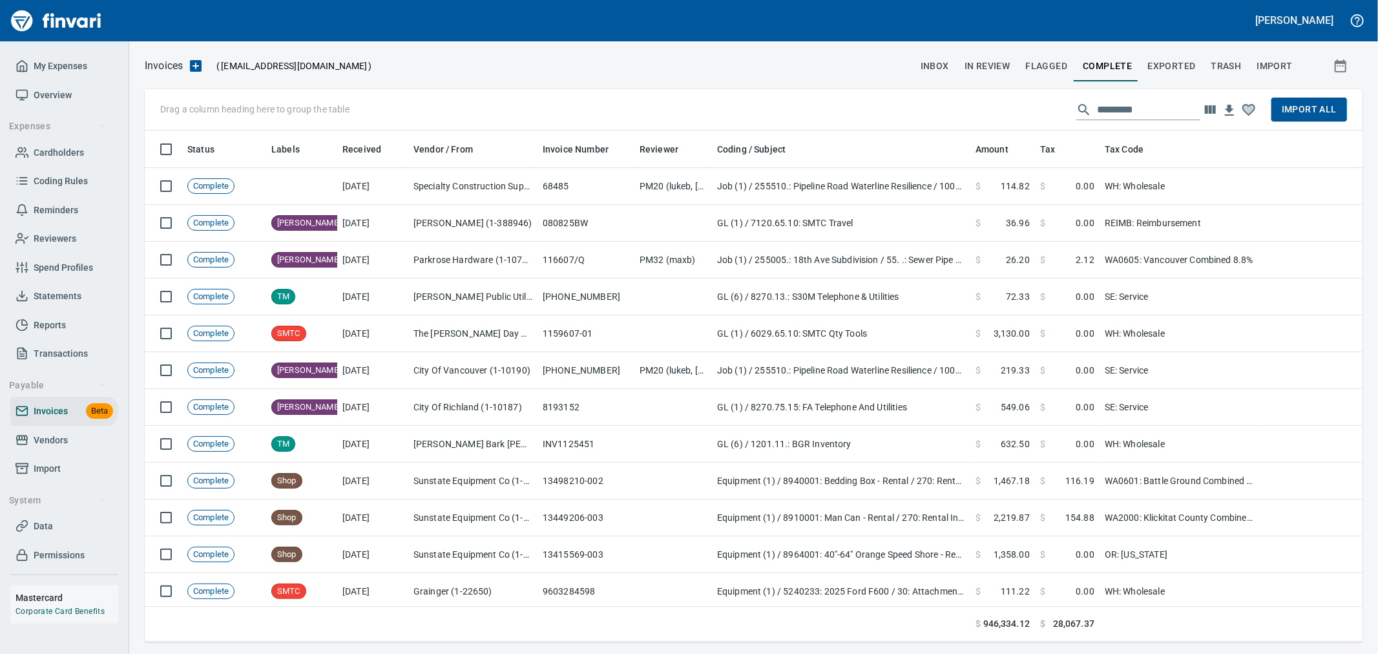
scroll to position [501, 1197]
click at [1131, 105] on input "text" at bounding box center [1148, 109] width 103 height 21
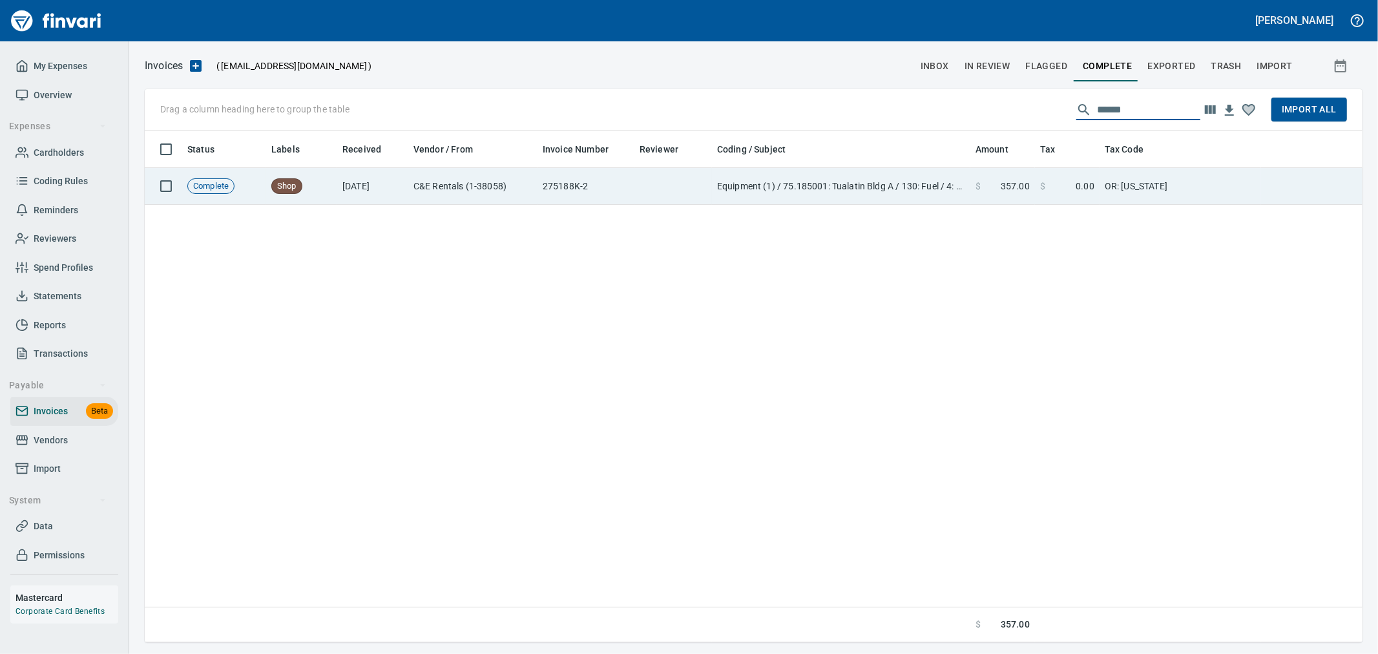
type input "******"
click at [1123, 177] on td "OR: [US_STATE]" at bounding box center [1181, 186] width 162 height 37
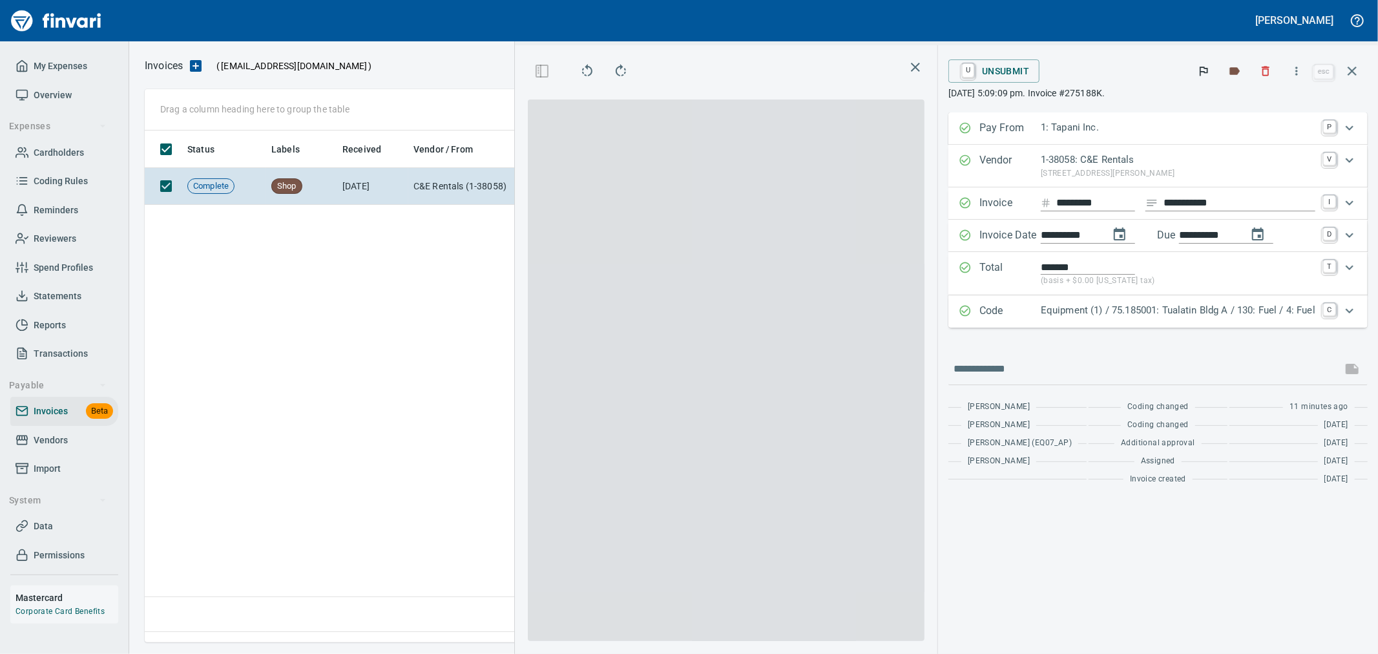
scroll to position [490, 884]
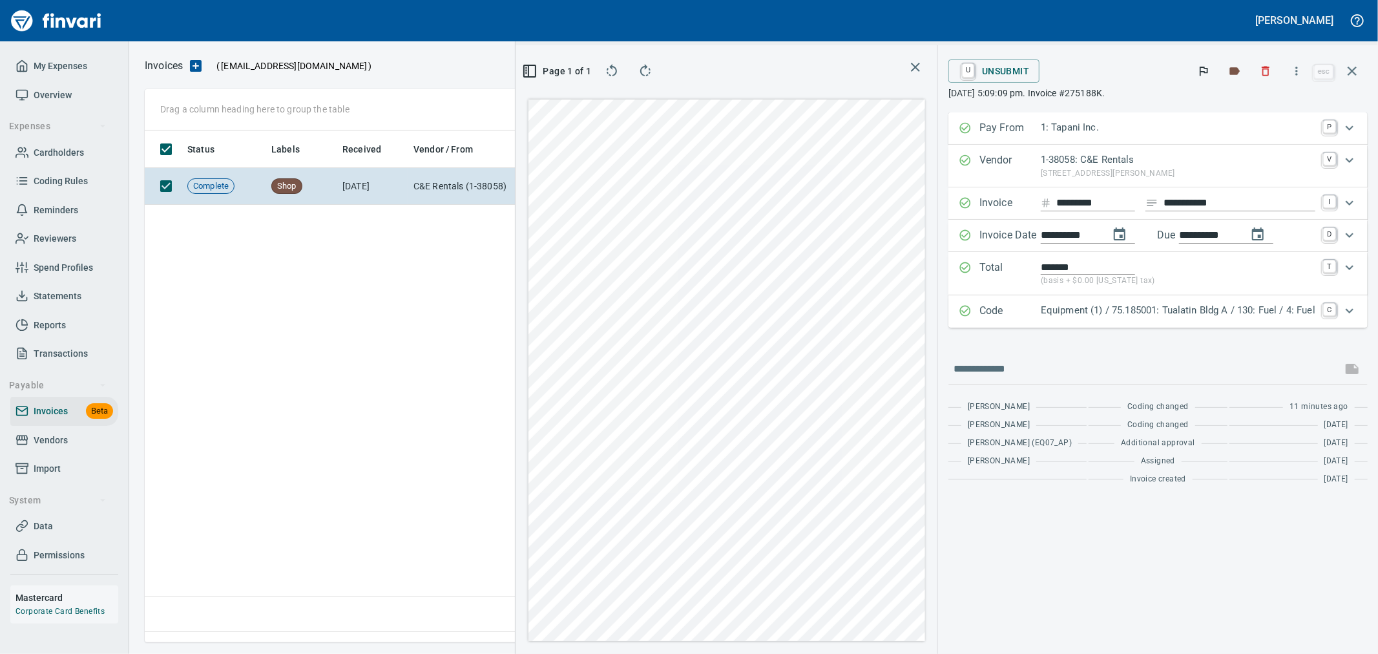
click at [1202, 317] on p "Equipment (1) / 75.185001: Tualatin Bldg A / 130: Fuel / 4: Fuel" at bounding box center [1178, 310] width 275 height 15
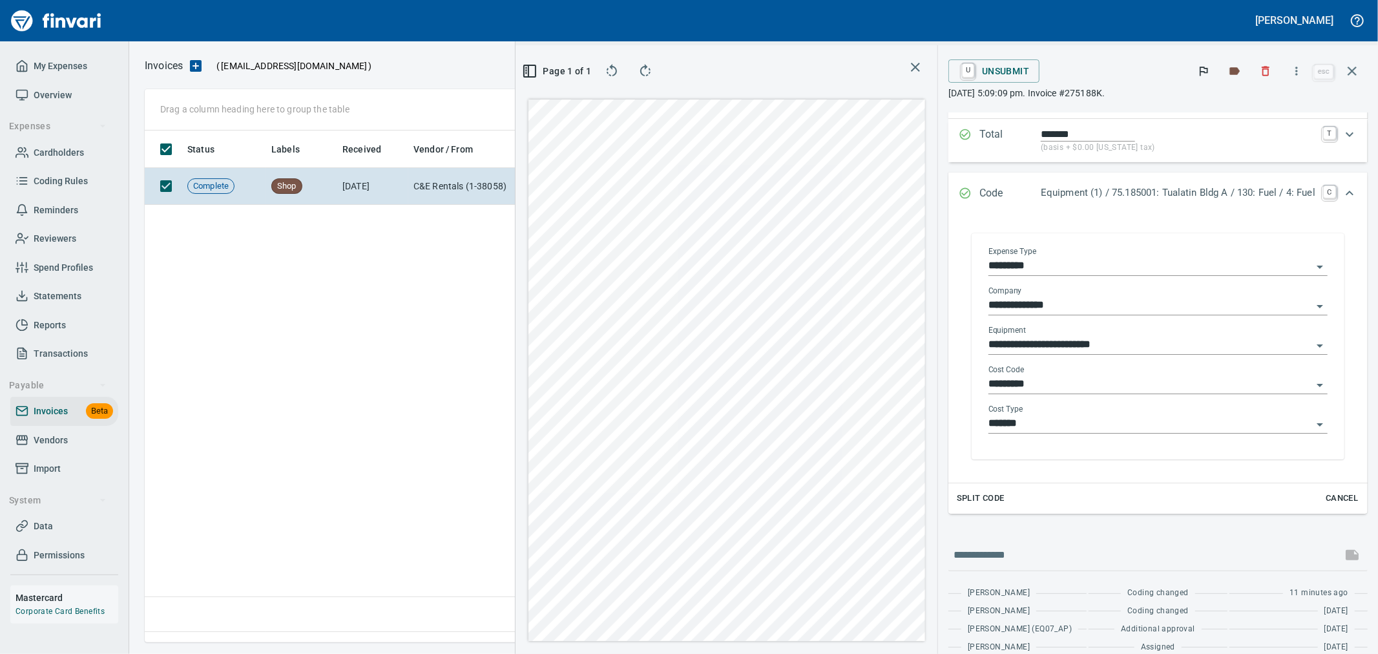
scroll to position [143, 0]
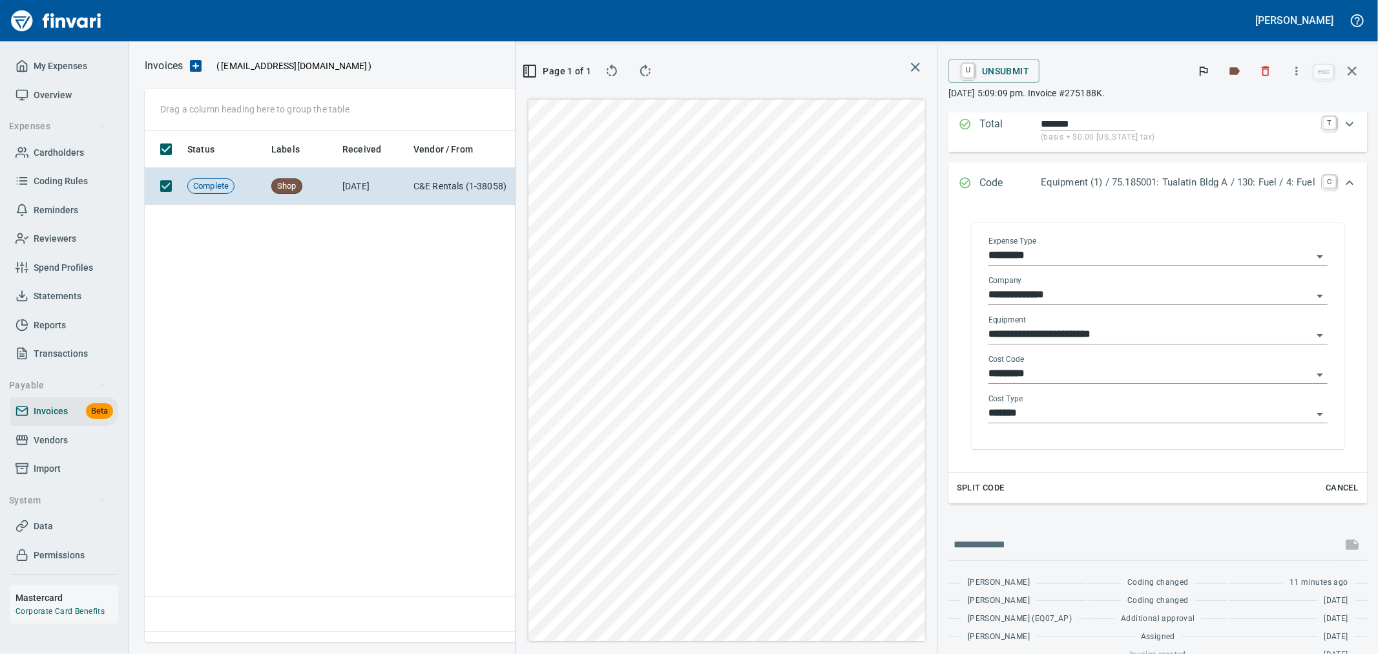
click at [1049, 373] on input "*********" at bounding box center [1150, 374] width 324 height 18
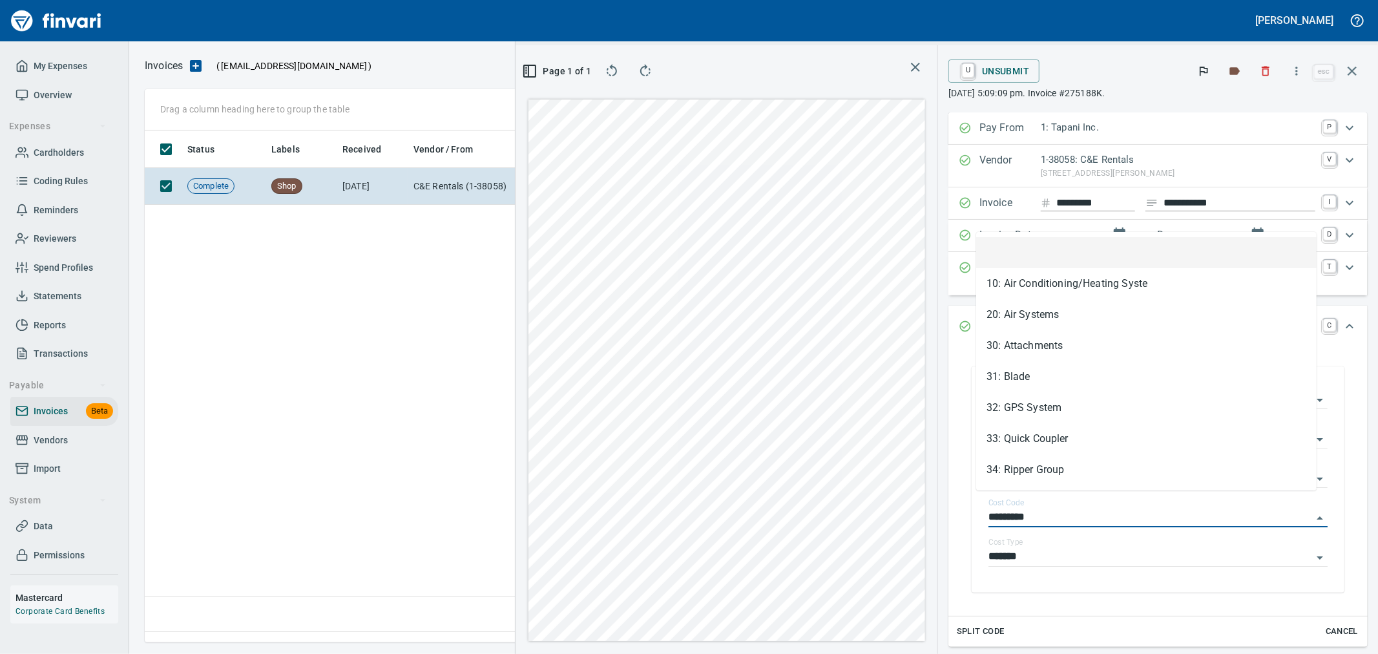
scroll to position [490, 884]
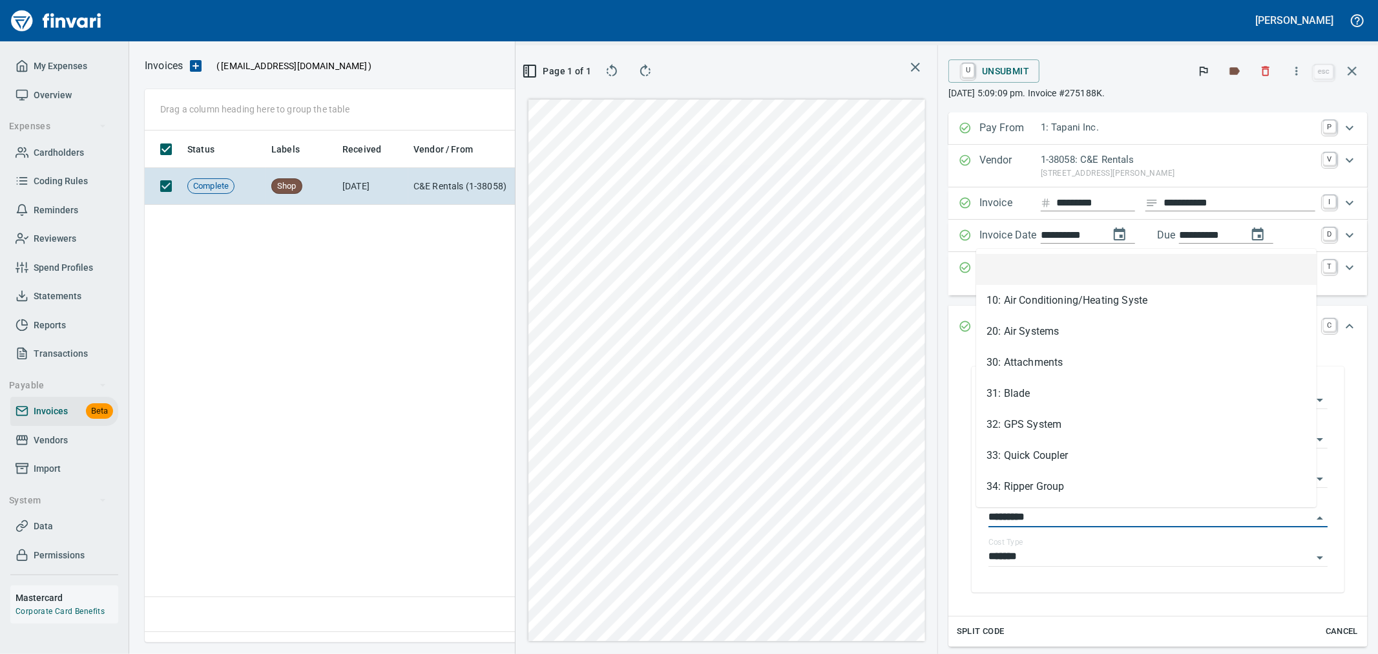
click at [1085, 72] on div "U Unsubmit" at bounding box center [1129, 71] width 362 height 28
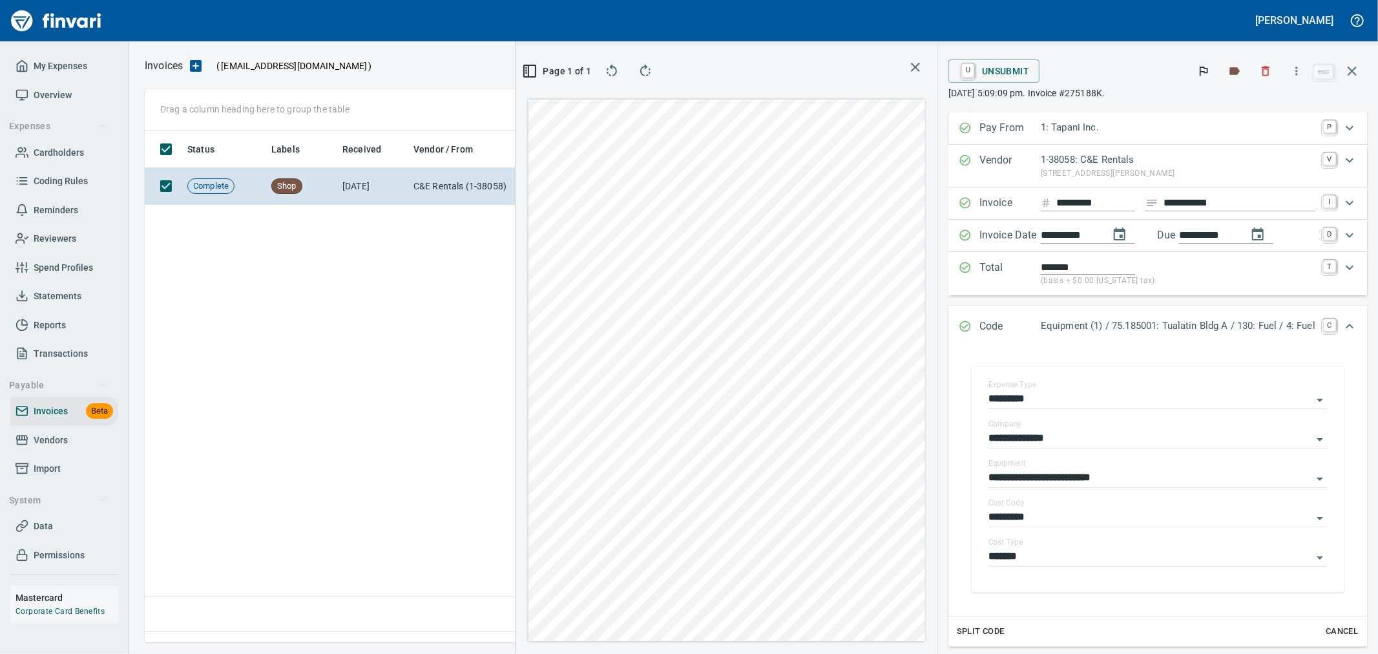
click at [1128, 285] on p "(basis + $0.00 [US_STATE] tax)" at bounding box center [1178, 281] width 275 height 13
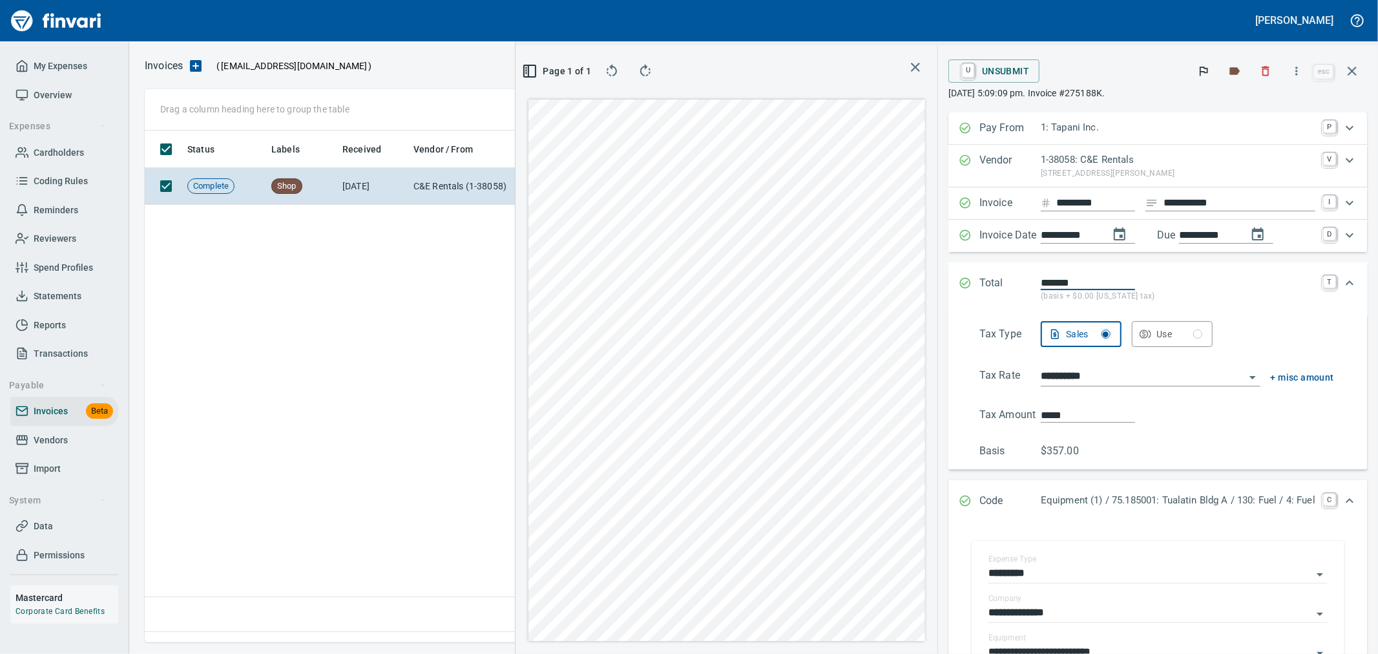
click at [1215, 273] on div "Total ******* (basis + $0.00 [US_STATE] tax) T" at bounding box center [1157, 289] width 419 height 54
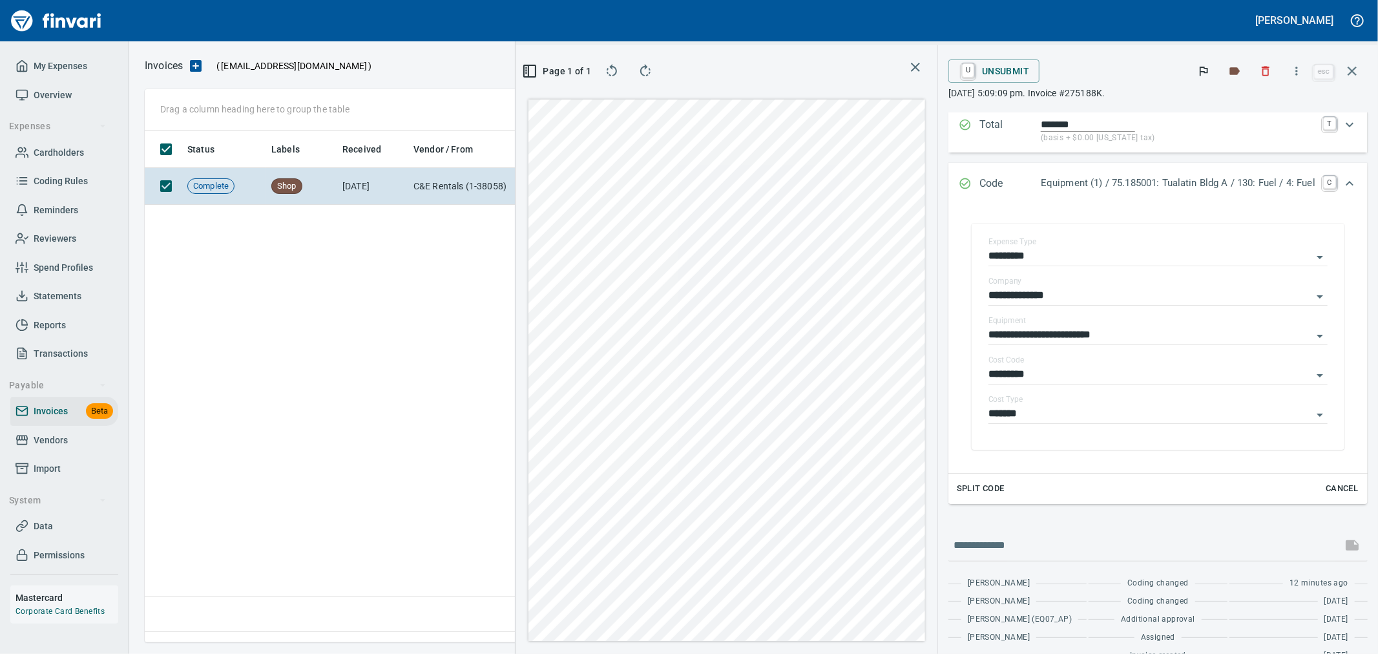
scroll to position [143, 0]
click at [1071, 375] on input "*********" at bounding box center [1150, 374] width 324 height 18
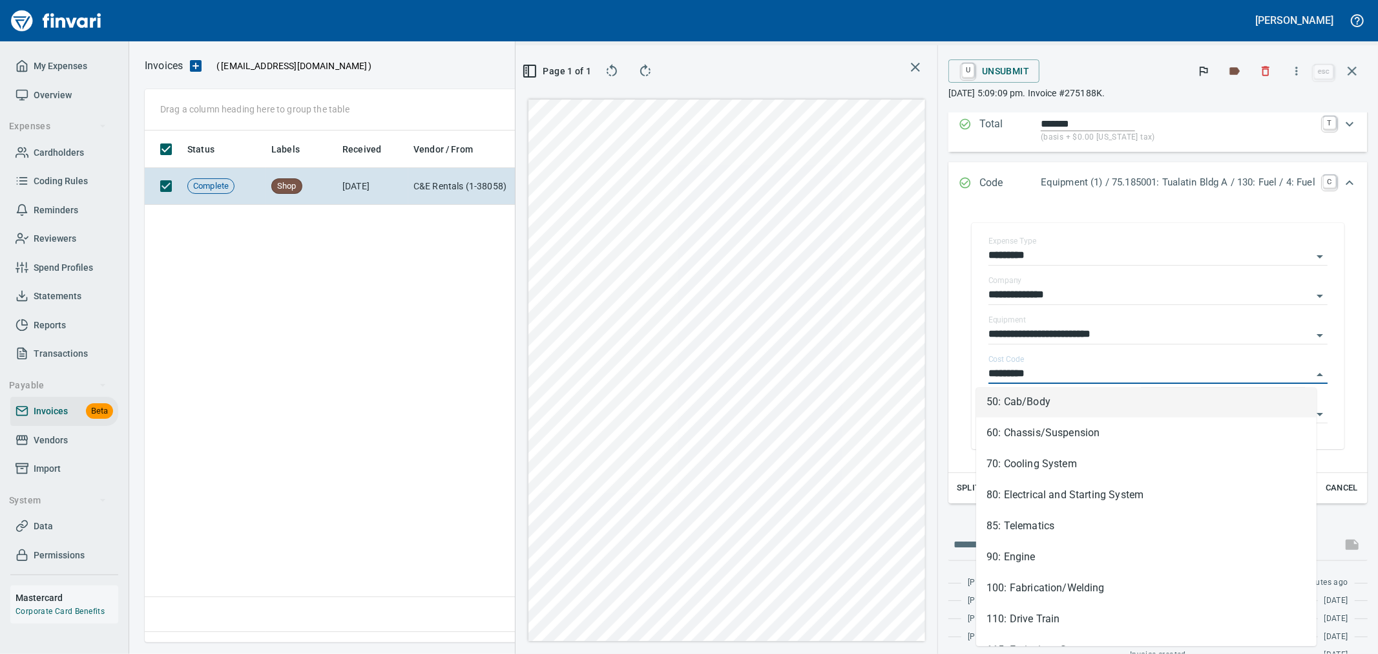
scroll to position [0, 0]
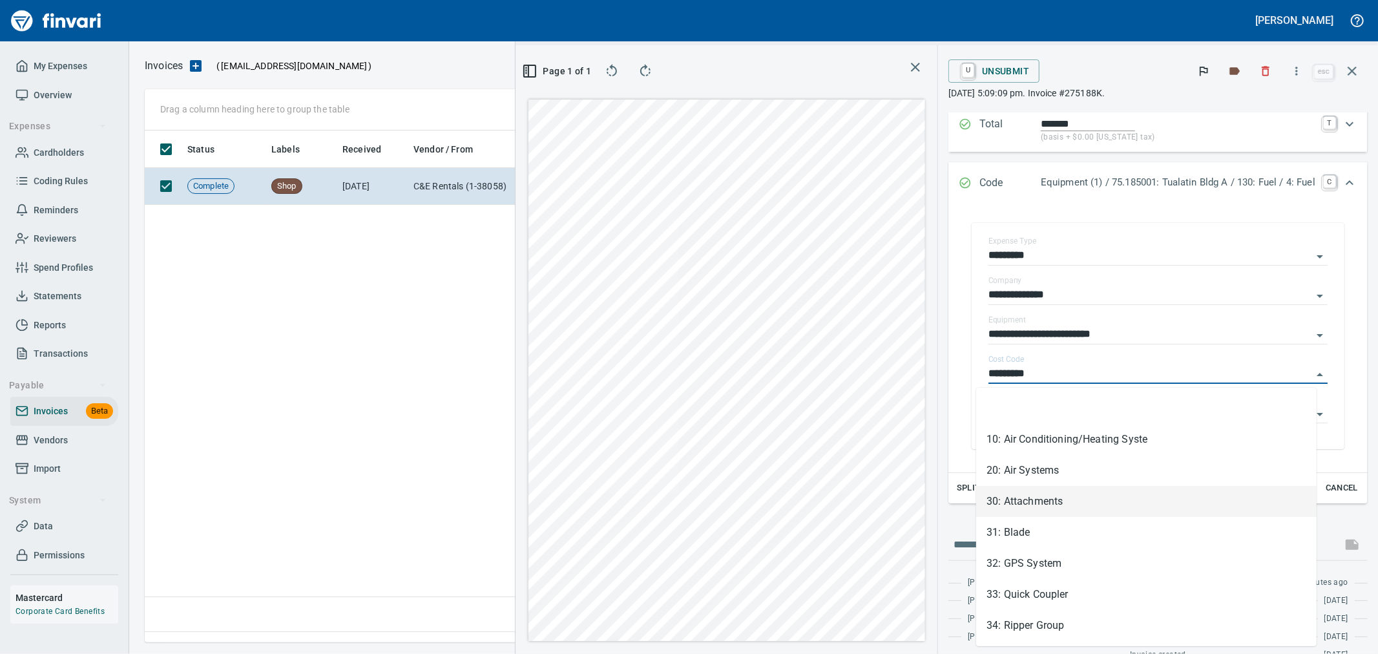
click at [959, 456] on div "**********" at bounding box center [1158, 336] width 399 height 252
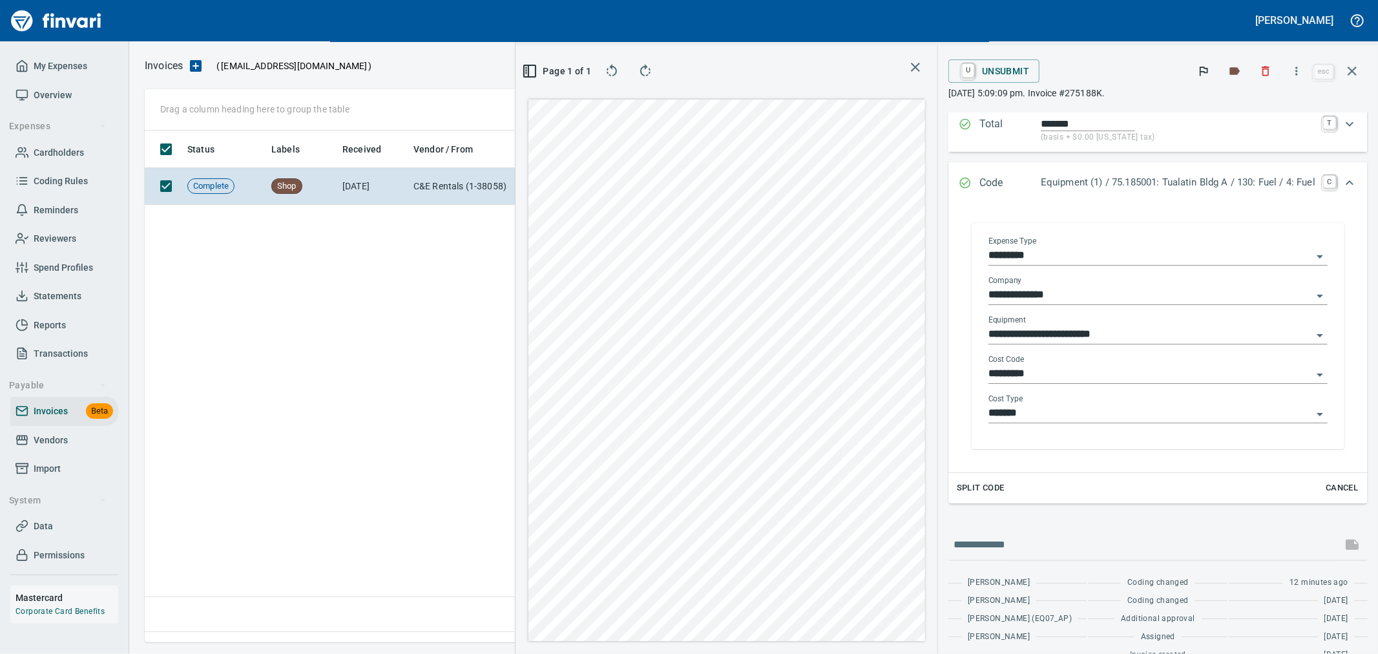
click at [1063, 420] on input "*******" at bounding box center [1150, 413] width 324 height 18
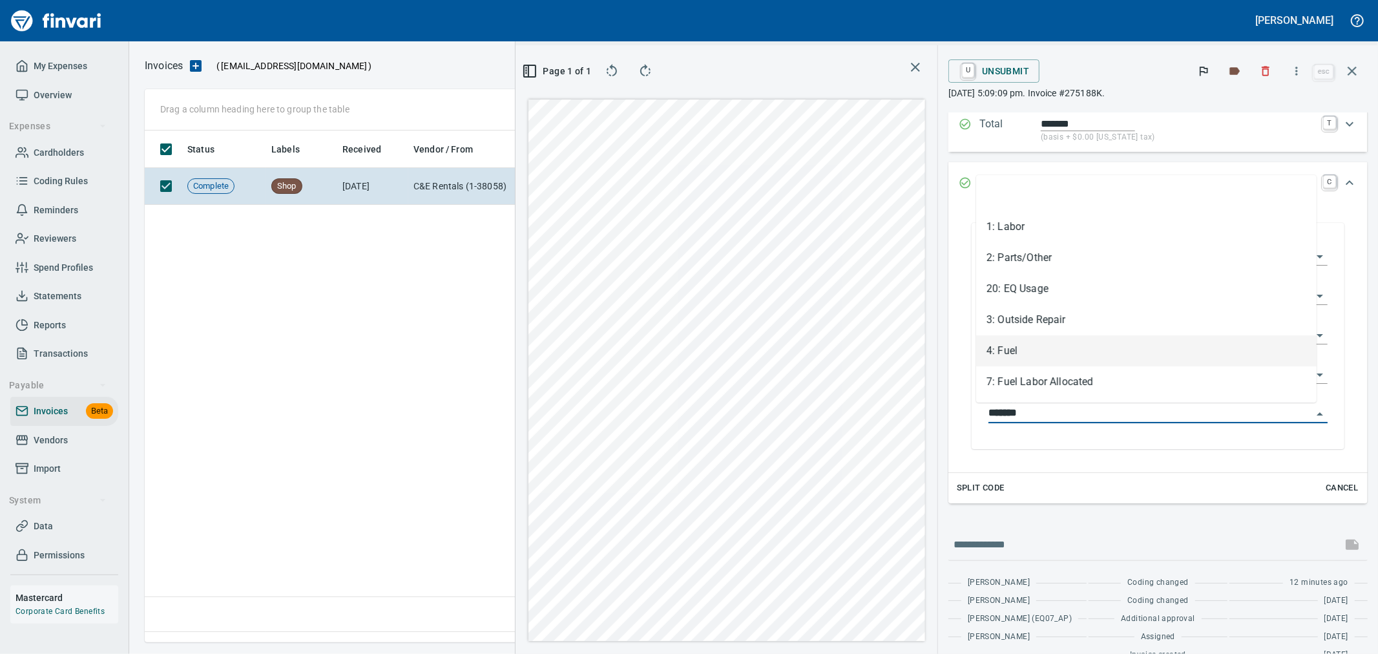
scroll to position [490, 884]
click at [1064, 261] on li "2: Parts/Other" at bounding box center [1146, 257] width 340 height 31
type input "**********"
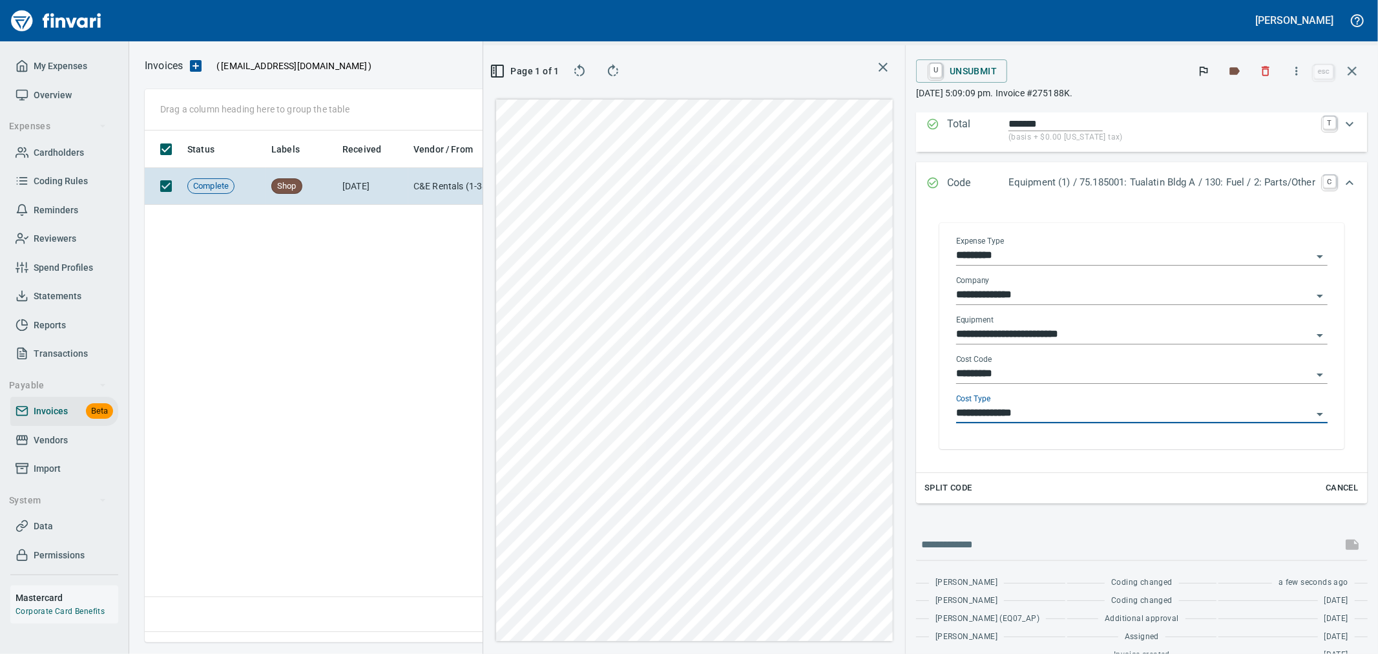
click at [1032, 375] on input "*********" at bounding box center [1134, 374] width 356 height 18
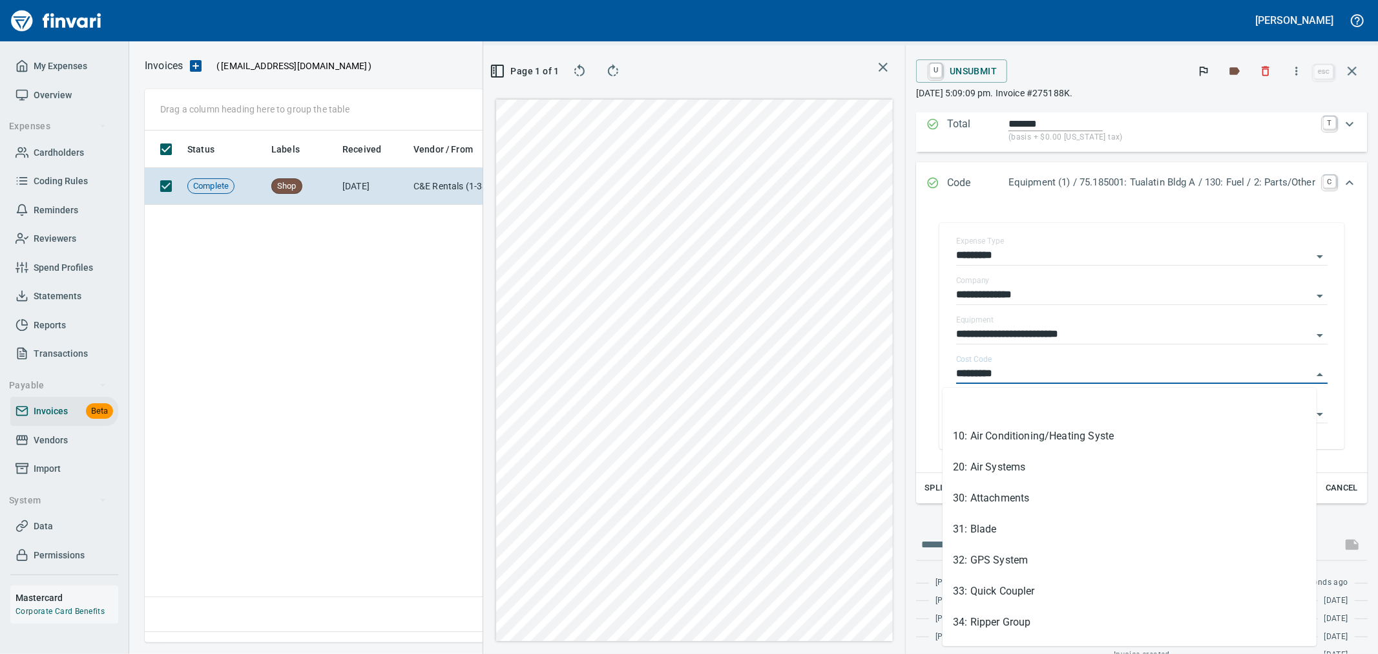
scroll to position [0, 0]
click at [999, 499] on li "30: Attachments" at bounding box center [1130, 501] width 374 height 31
type input "**********"
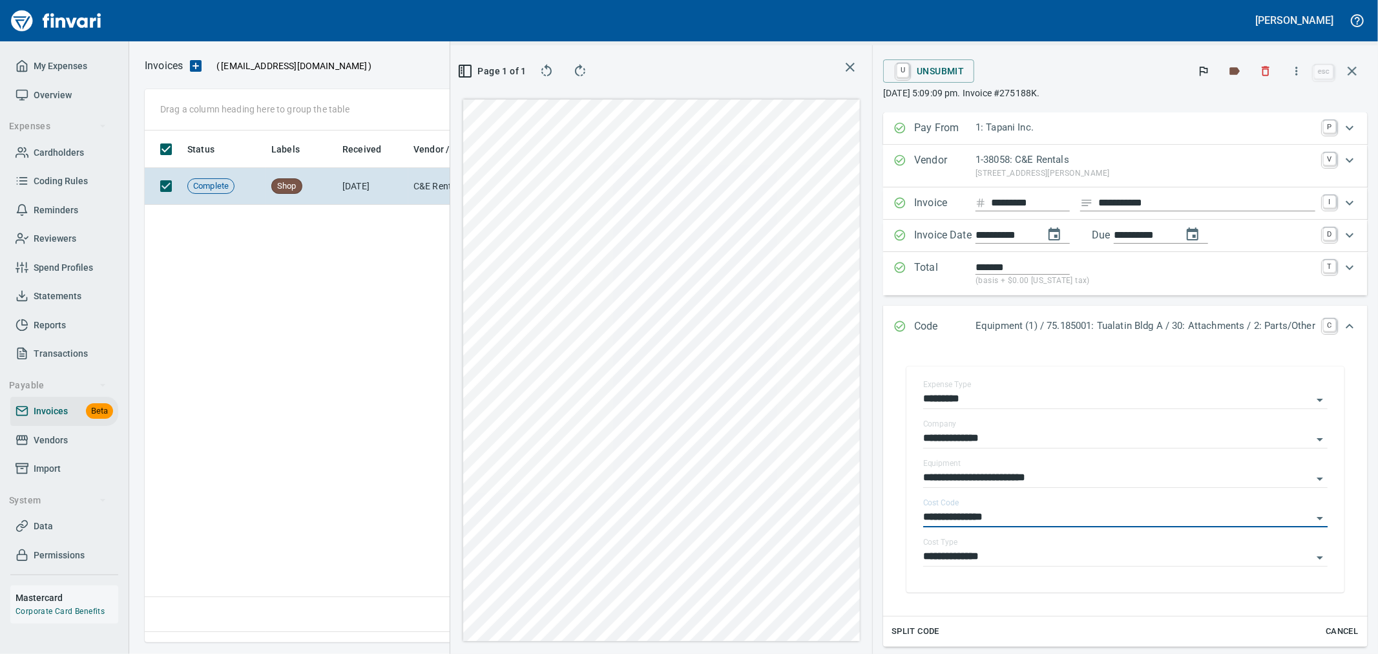
click at [1334, 326] on div "Expand" at bounding box center [1349, 326] width 31 height 31
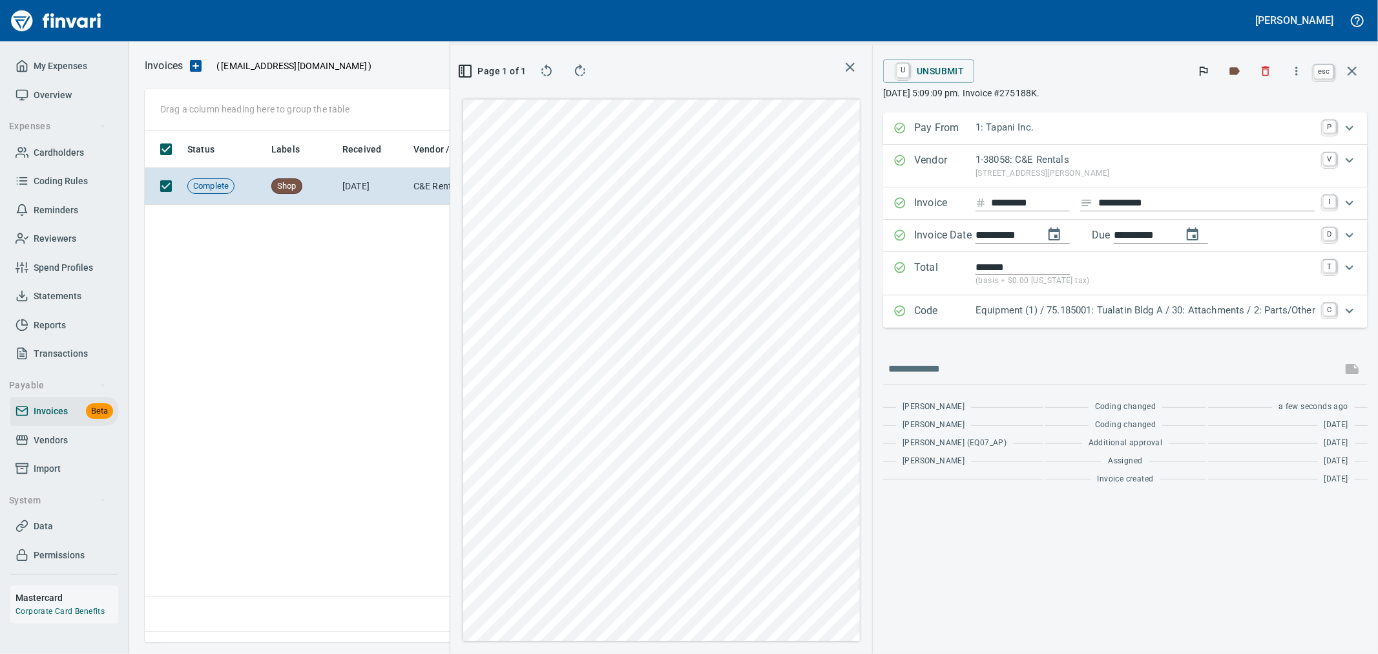
scroll to position [490, 884]
drag, startPoint x: 1352, startPoint y: 73, endPoint x: 1339, endPoint y: 74, distance: 13.6
click at [1352, 73] on icon "button" at bounding box center [1352, 71] width 16 height 16
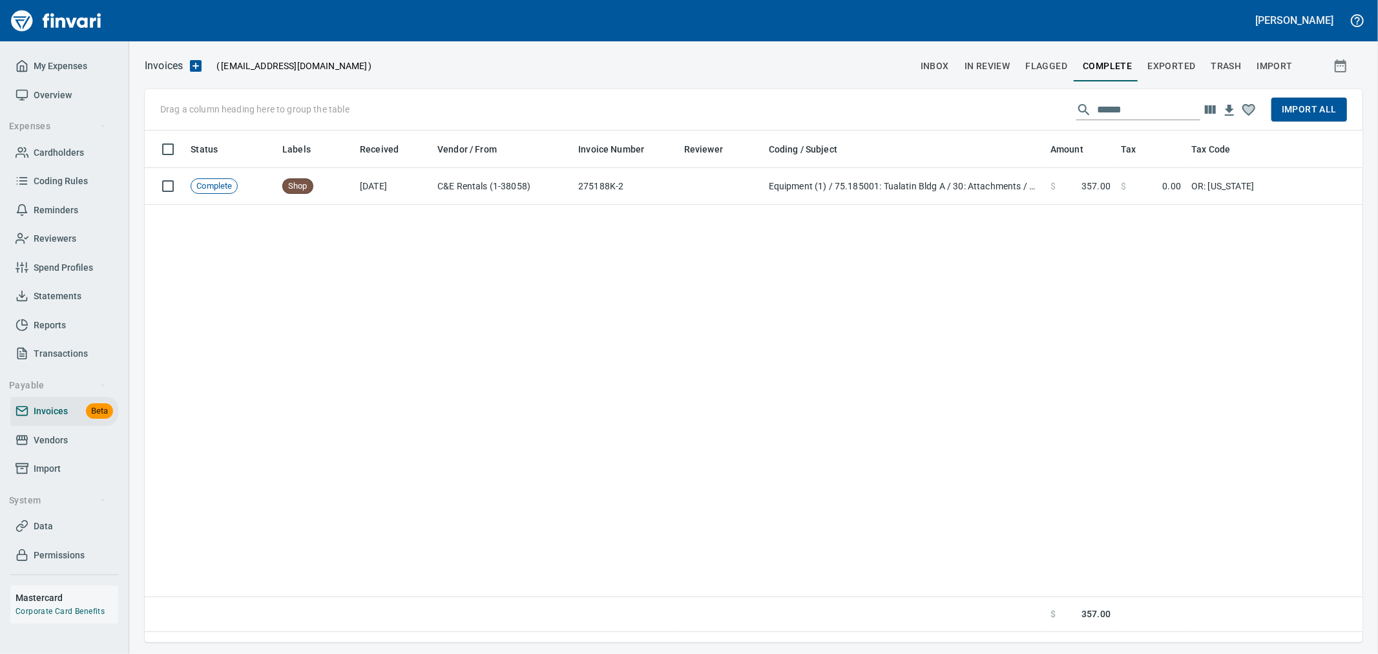
scroll to position [1, 1]
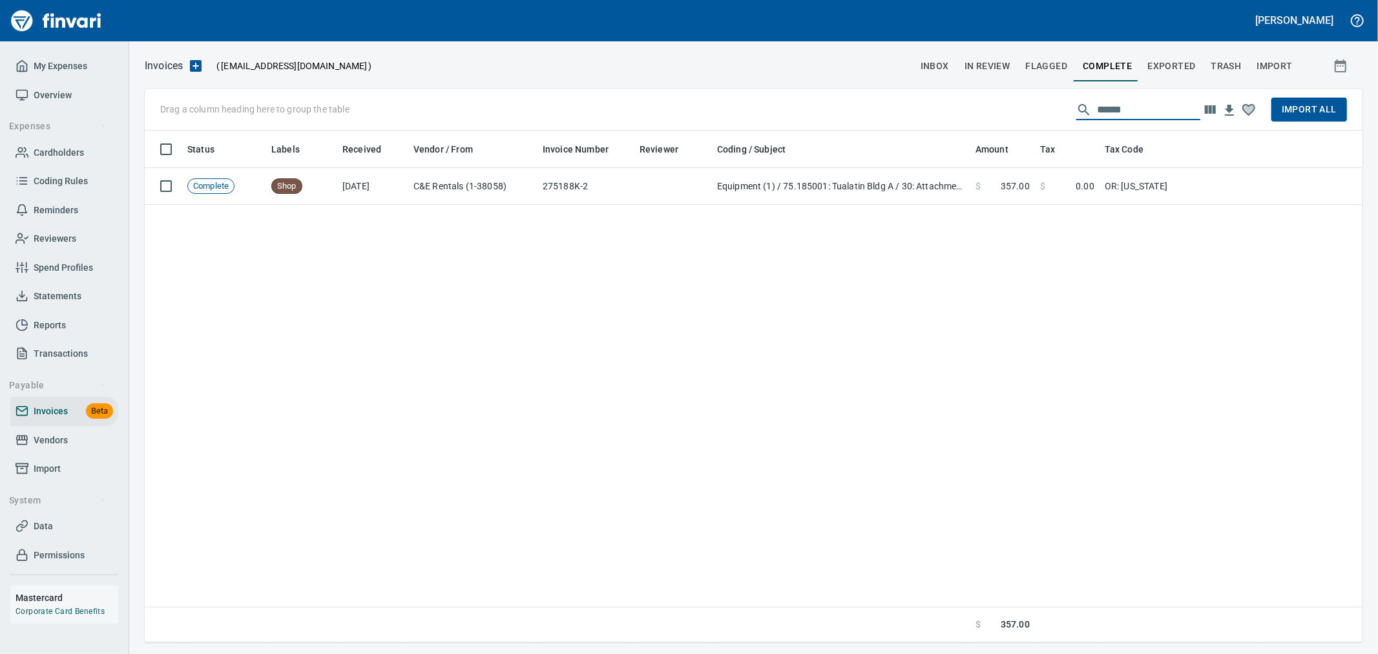
drag, startPoint x: 1159, startPoint y: 108, endPoint x: 1041, endPoint y: 105, distance: 117.6
click at [1041, 105] on div "Drag a column heading here to group the table ****** Import All" at bounding box center [754, 109] width 1218 height 41
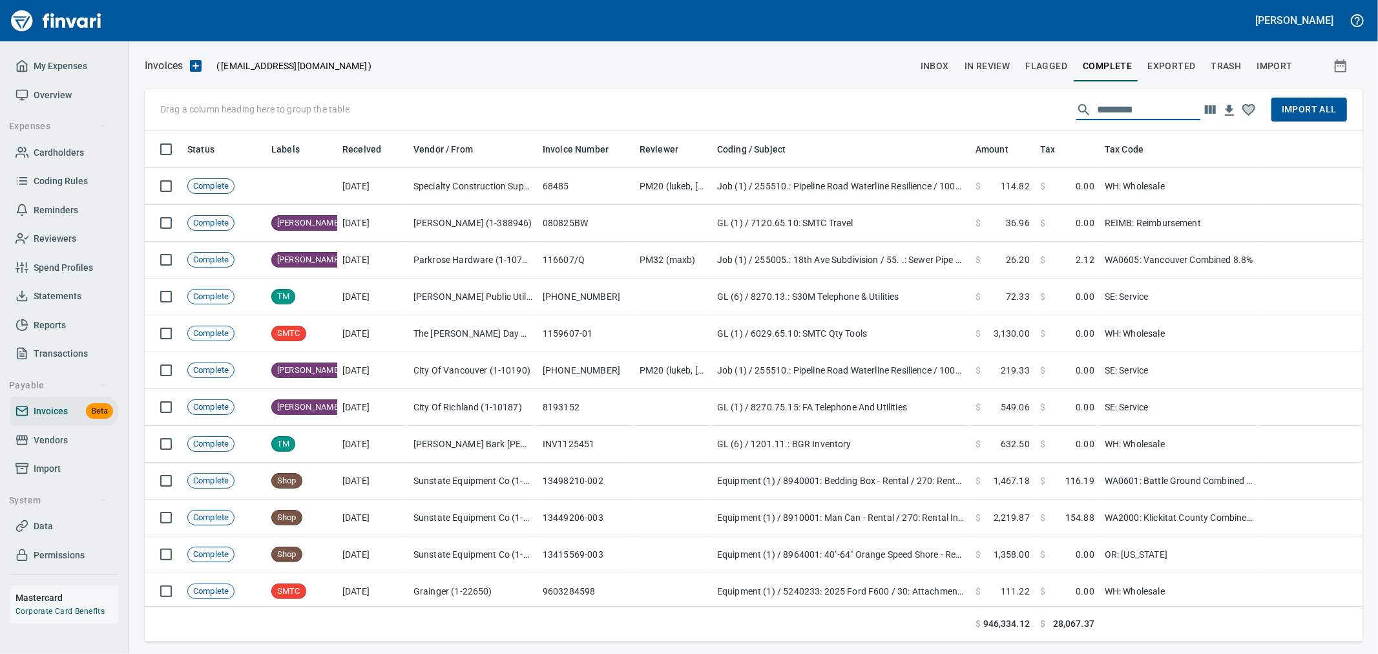
scroll to position [501, 1197]
click at [1316, 118] on button "Import All" at bounding box center [1309, 110] width 76 height 24
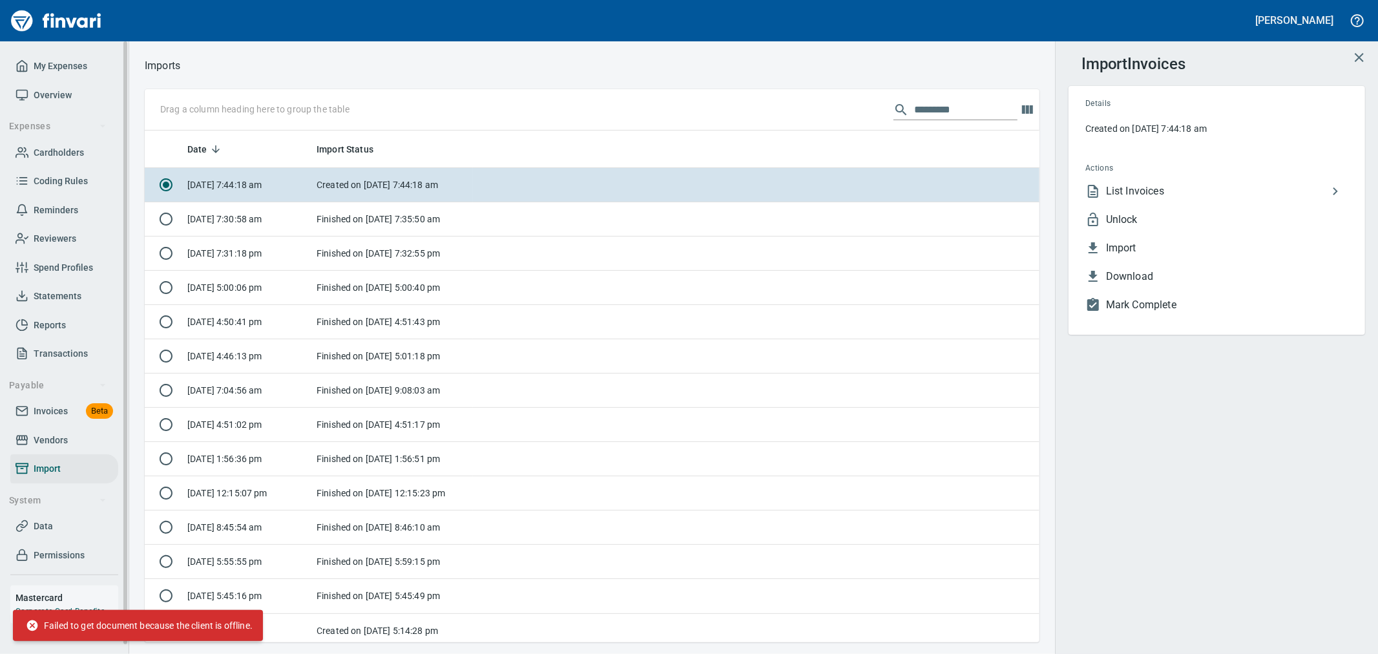
scroll to position [501, 873]
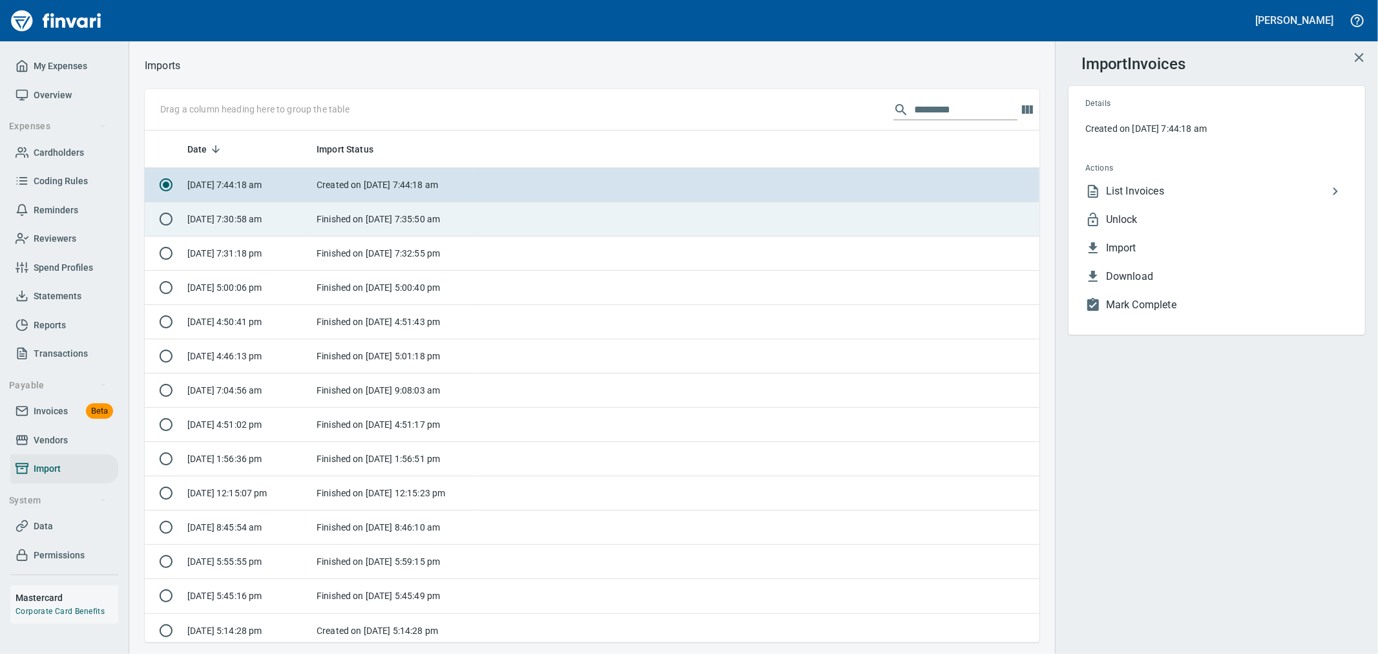
click at [455, 227] on td "Finished on [DATE] 7:35:50 am" at bounding box center [392, 219] width 162 height 34
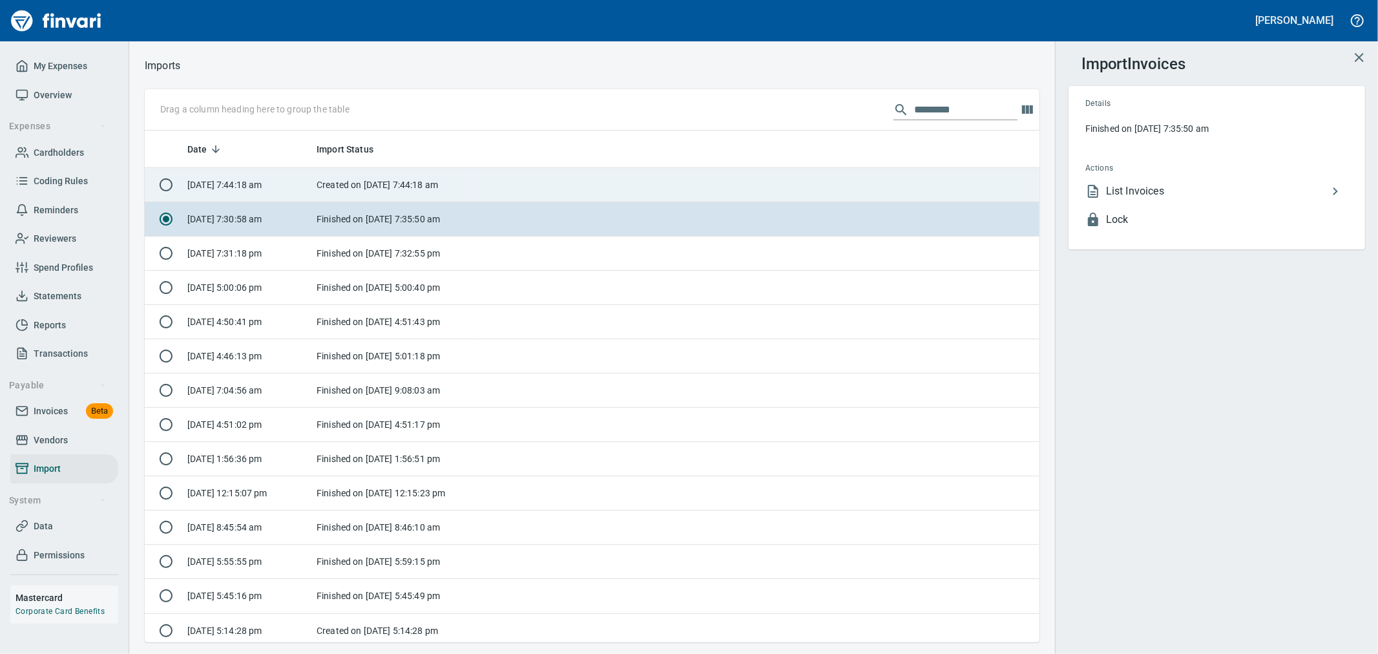
click at [467, 191] on td "Created on [DATE] 7:44:18 am" at bounding box center [392, 185] width 162 height 34
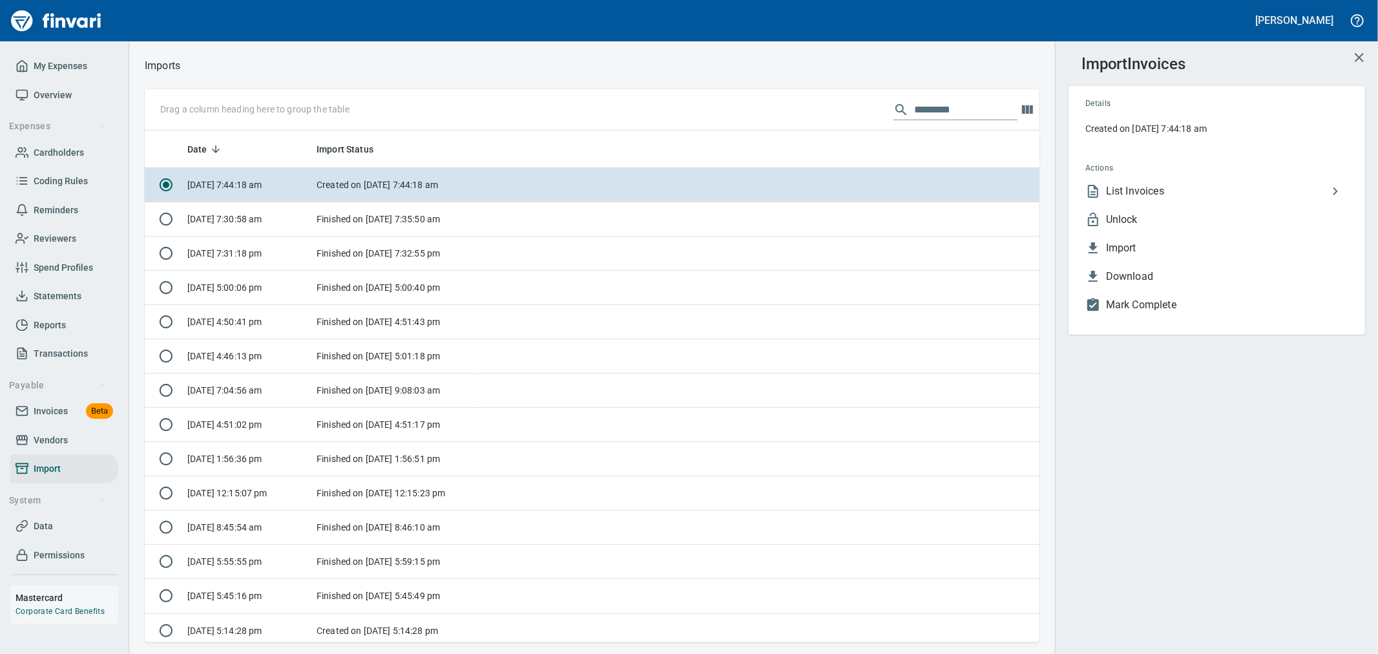
click at [1144, 218] on span "Unlock" at bounding box center [1227, 220] width 242 height 16
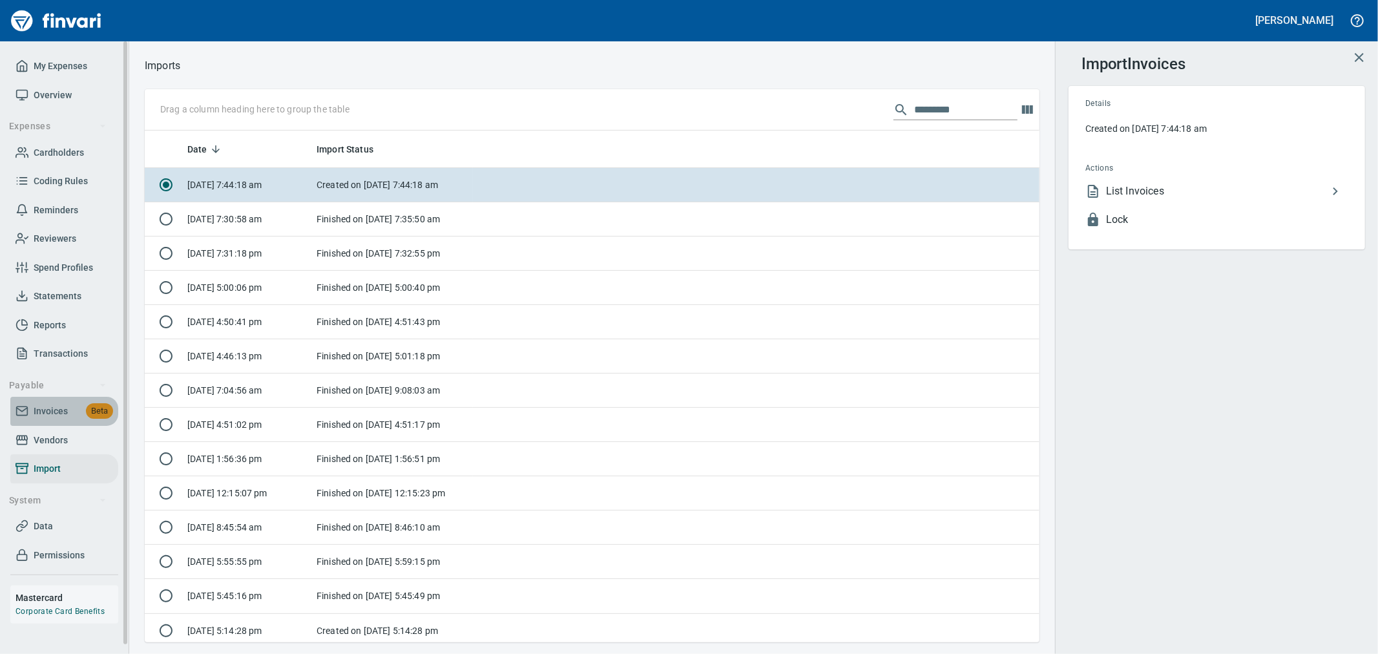
click at [53, 410] on span "Invoices" at bounding box center [51, 411] width 34 height 16
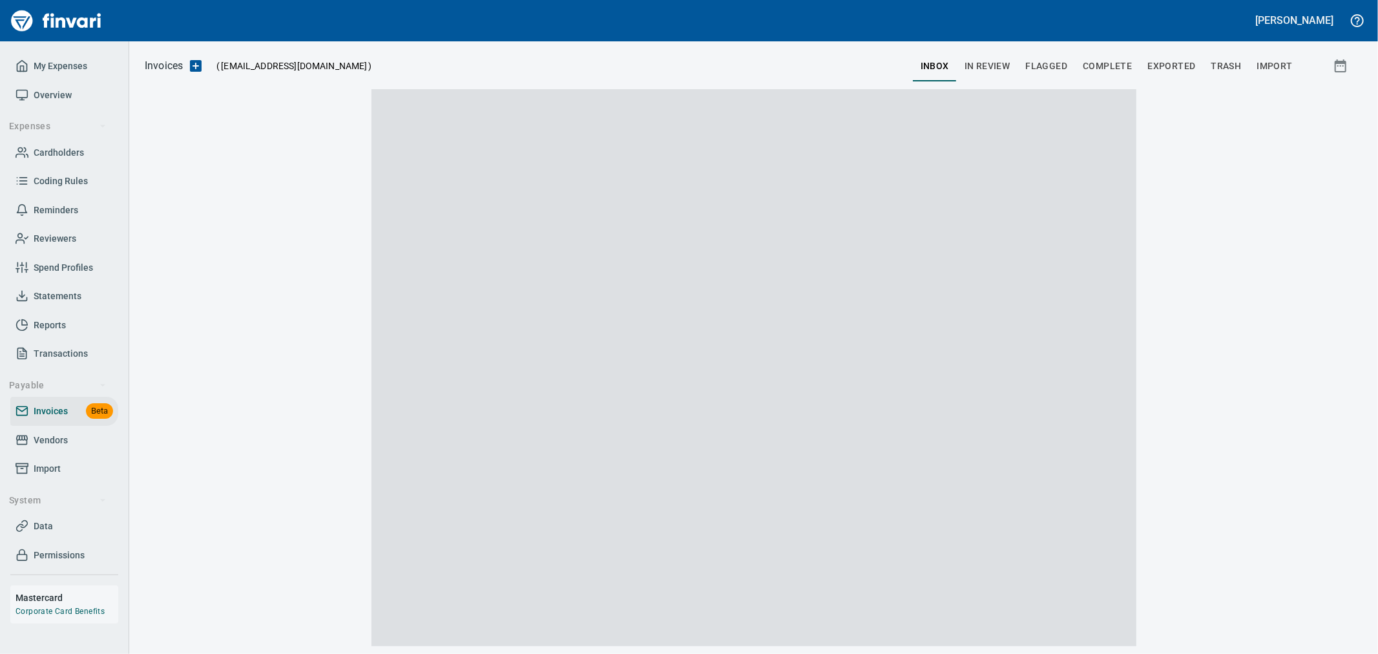
click at [1105, 66] on span "Complete" at bounding box center [1107, 66] width 49 height 16
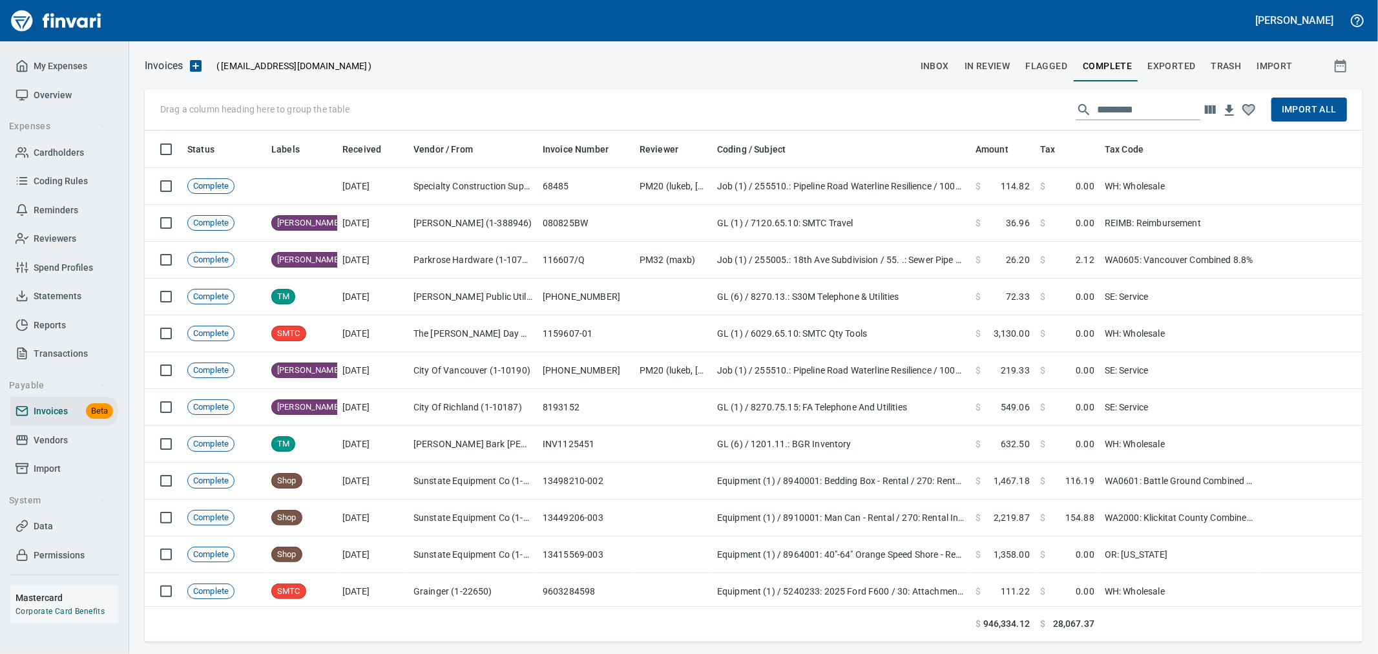
click at [1308, 114] on span "Import All" at bounding box center [1309, 109] width 55 height 16
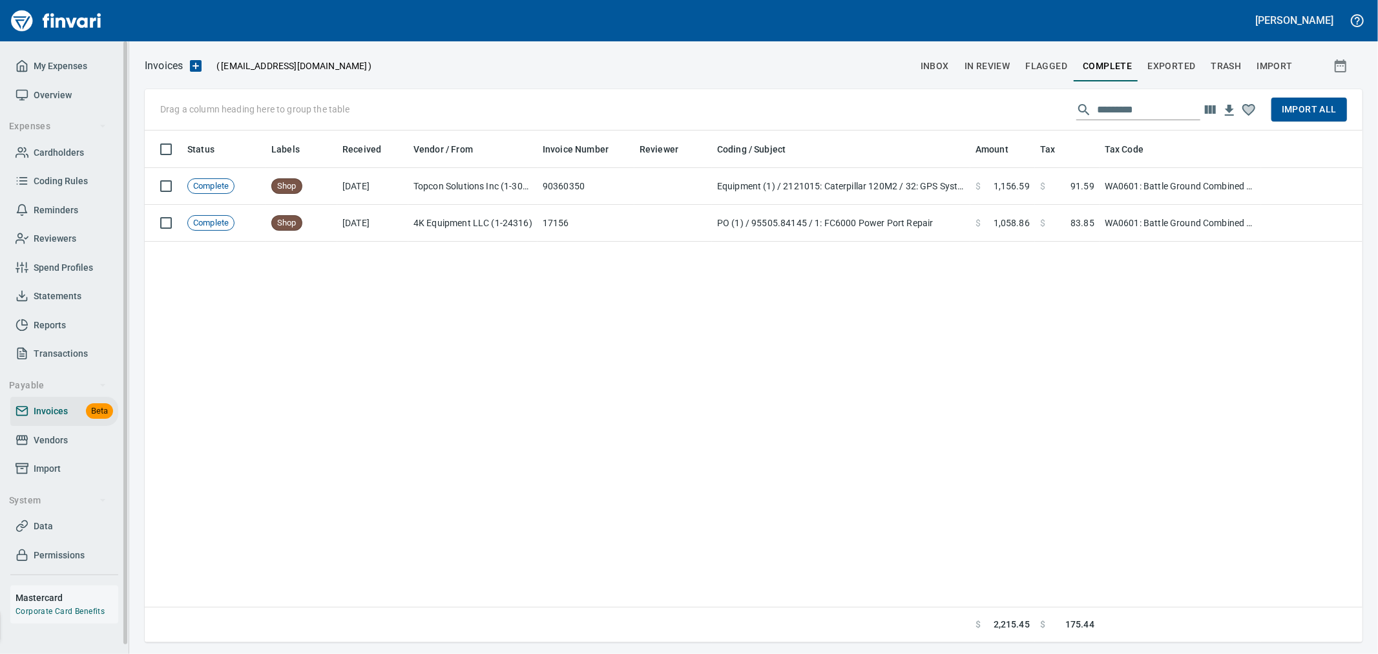
click at [43, 472] on span "Import" at bounding box center [47, 469] width 27 height 16
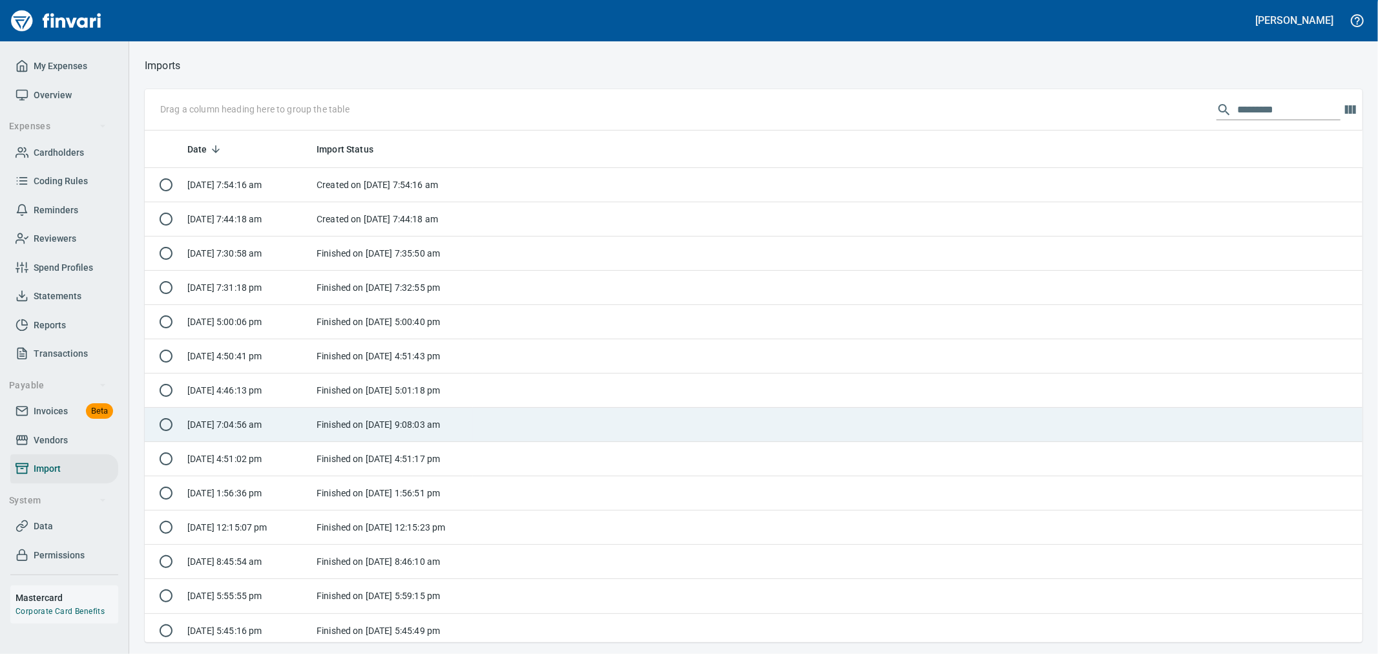
scroll to position [501, 1197]
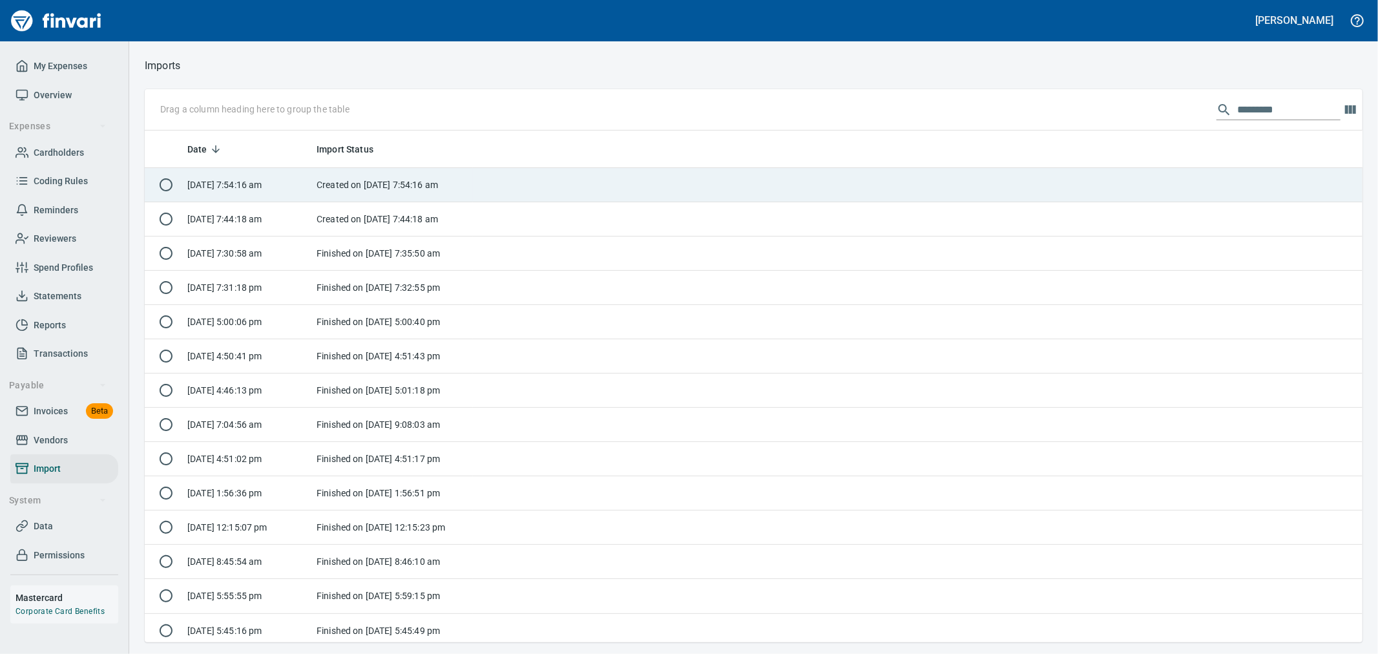
click at [415, 189] on td "Created on [DATE] 7:54:16 am" at bounding box center [392, 185] width 162 height 34
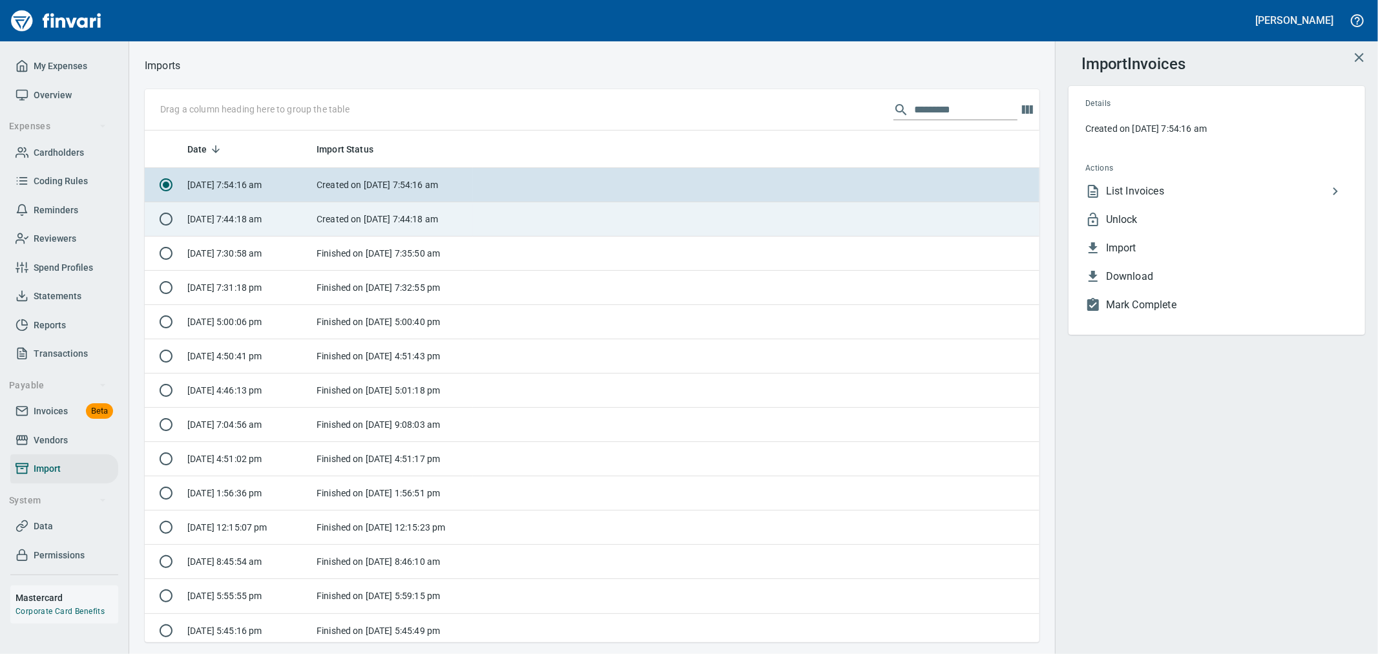
scroll to position [501, 873]
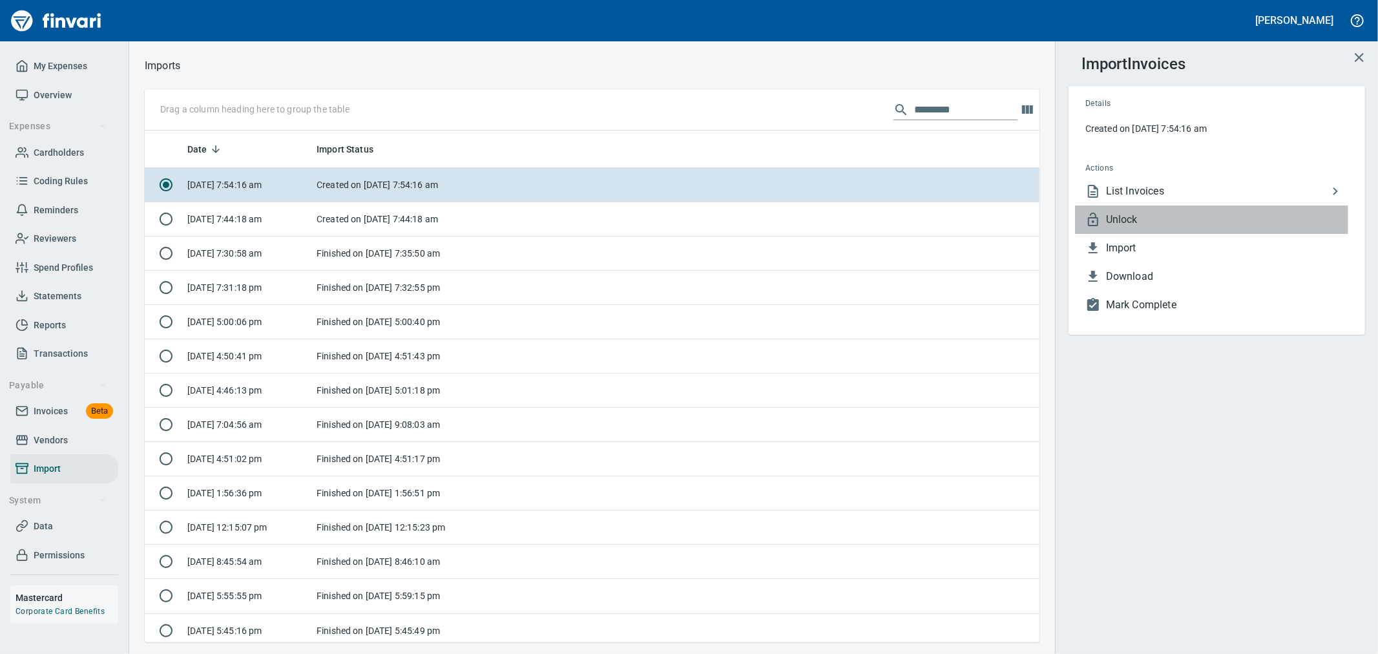
click at [1134, 218] on span "Unlock" at bounding box center [1227, 220] width 242 height 16
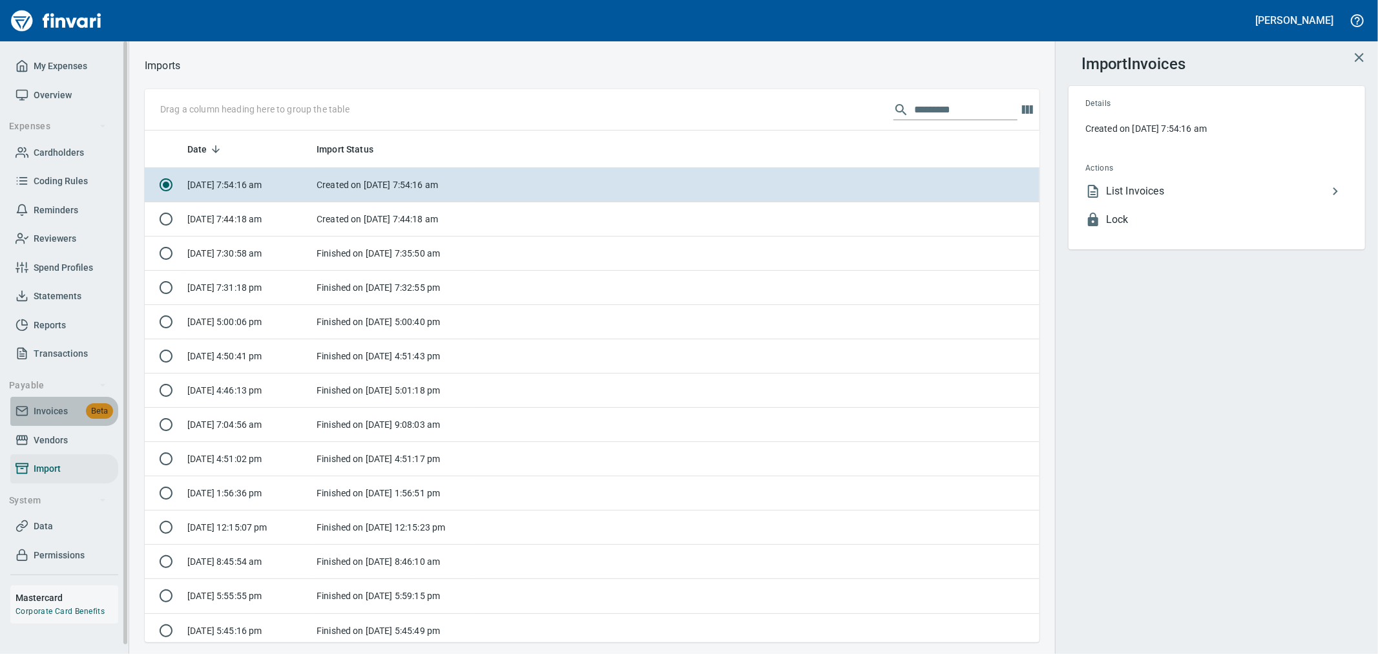
drag, startPoint x: 69, startPoint y: 408, endPoint x: 78, endPoint y: 405, distance: 9.0
click at [69, 408] on span "Invoices Beta" at bounding box center [65, 411] width 98 height 16
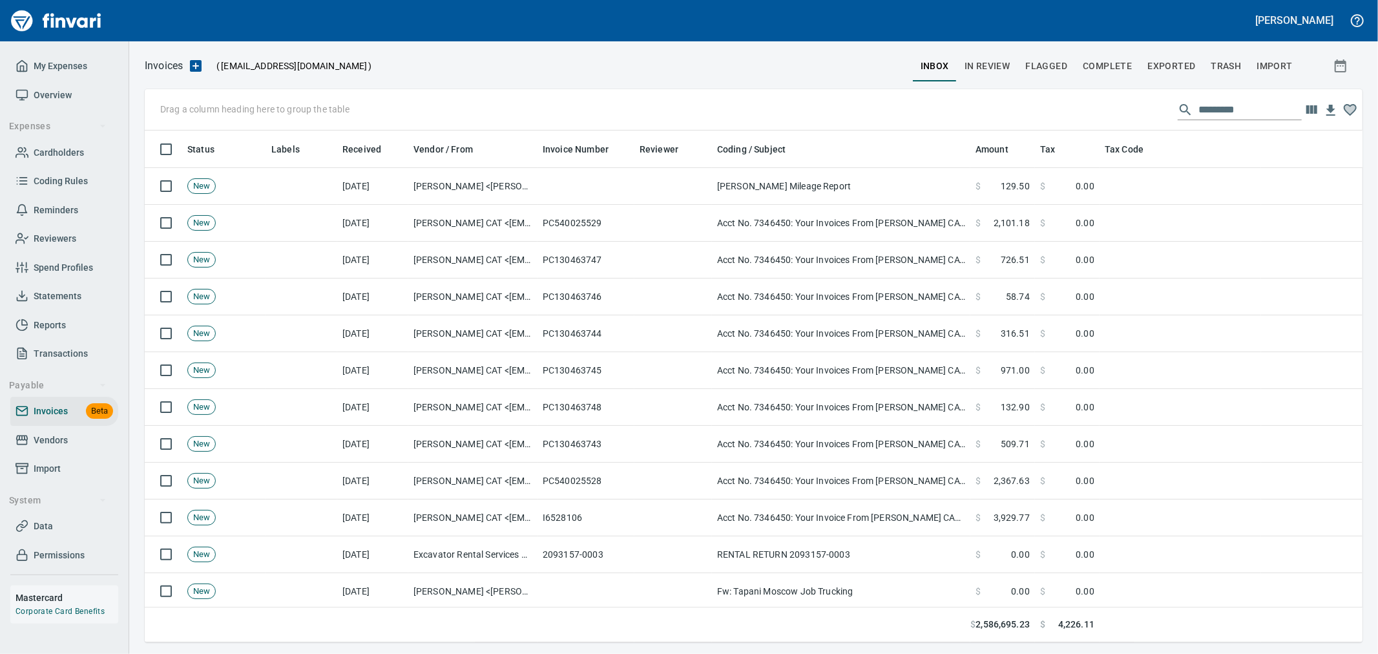
scroll to position [501, 1197]
click at [1111, 67] on span "Complete" at bounding box center [1107, 66] width 49 height 16
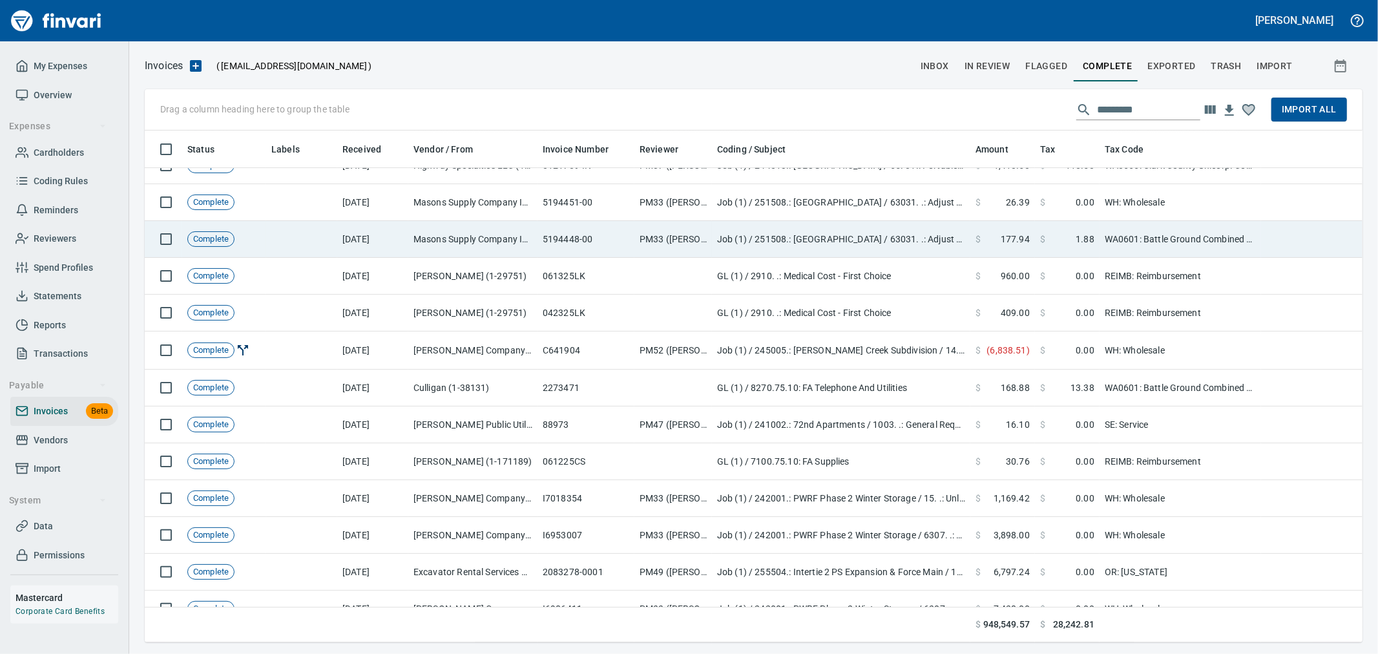
scroll to position [12040, 0]
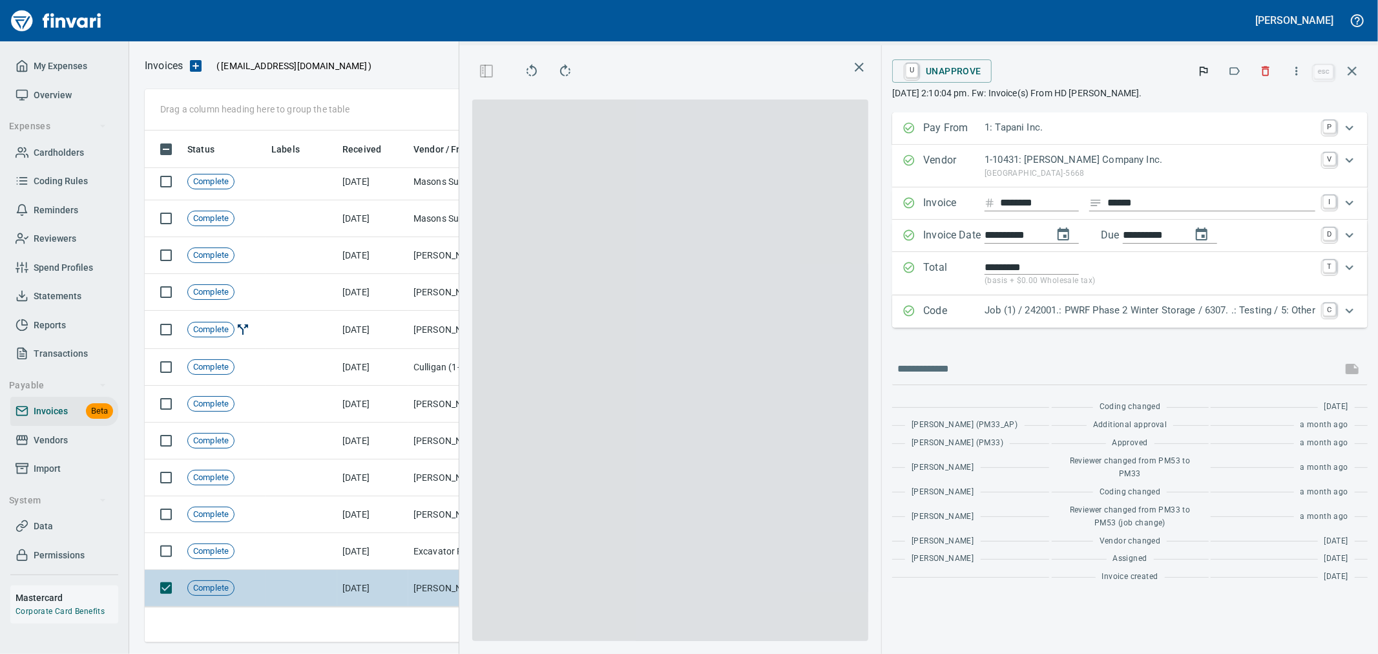
scroll to position [490, 873]
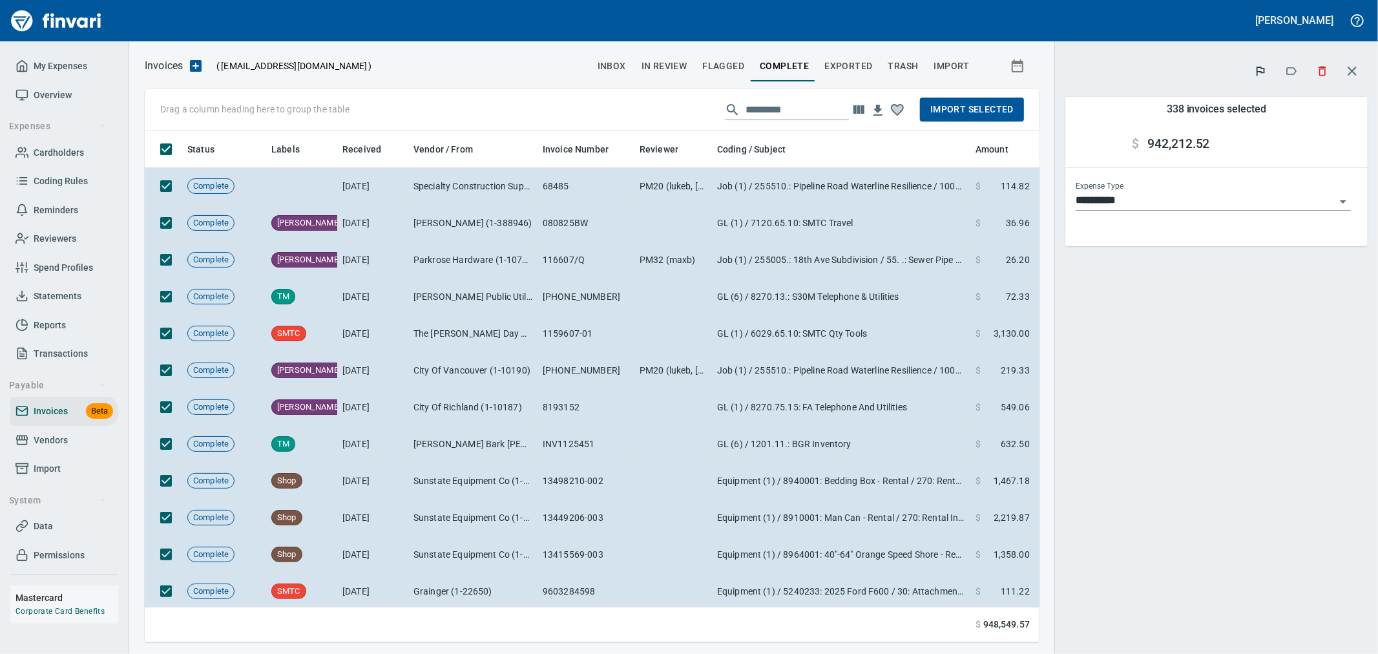
click at [970, 108] on span "Import Selected" at bounding box center [971, 109] width 83 height 16
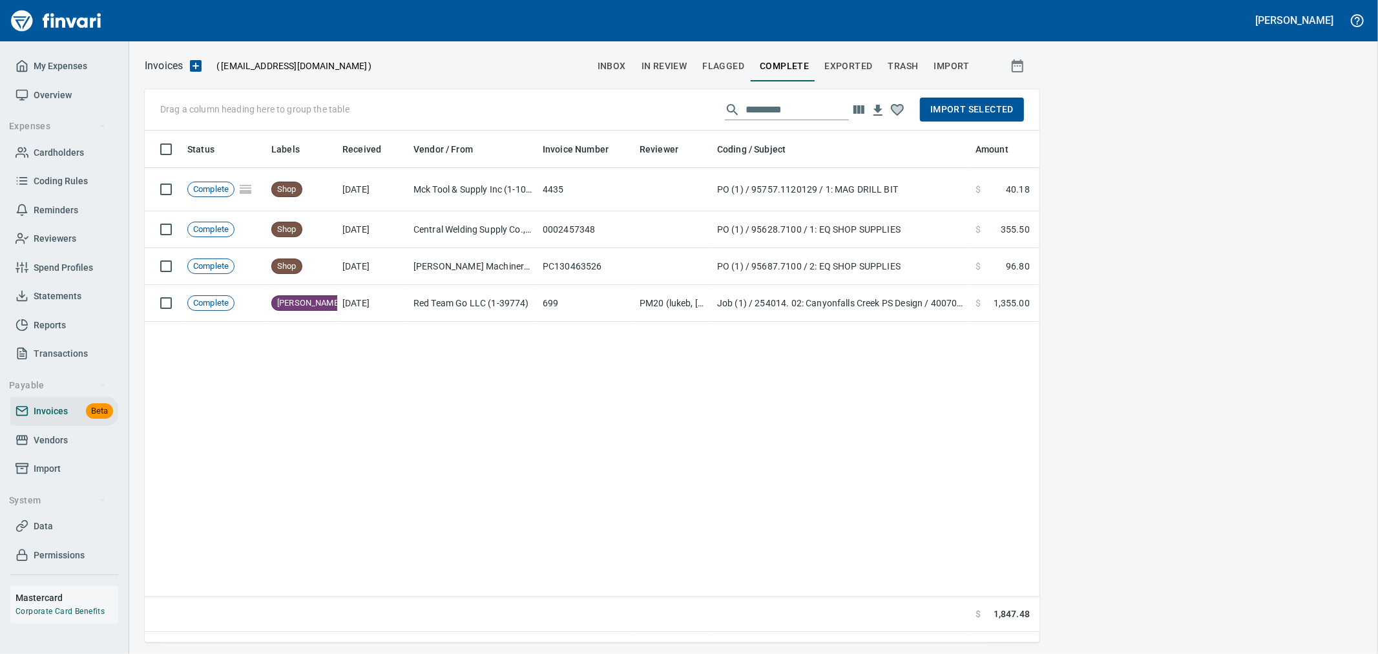
scroll to position [490, 884]
